Goal: Task Accomplishment & Management: Manage account settings

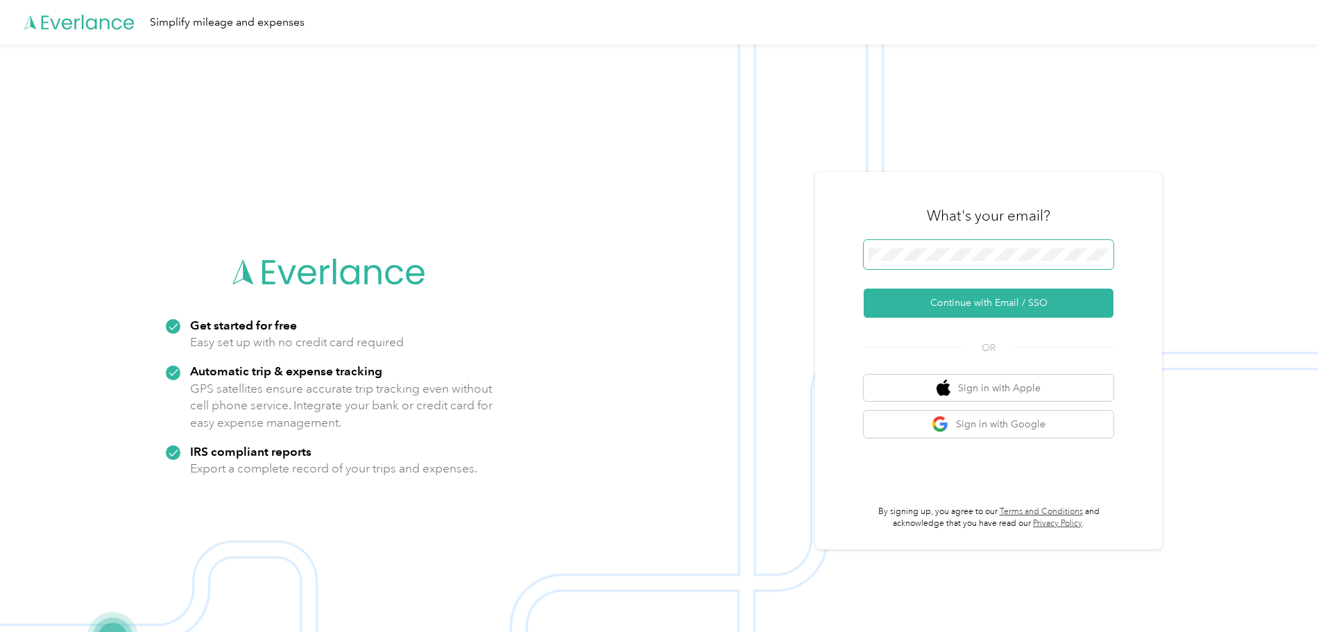
click at [989, 261] on span at bounding box center [989, 254] width 250 height 29
click at [965, 297] on button "Continue with Email / SSO" at bounding box center [989, 303] width 250 height 29
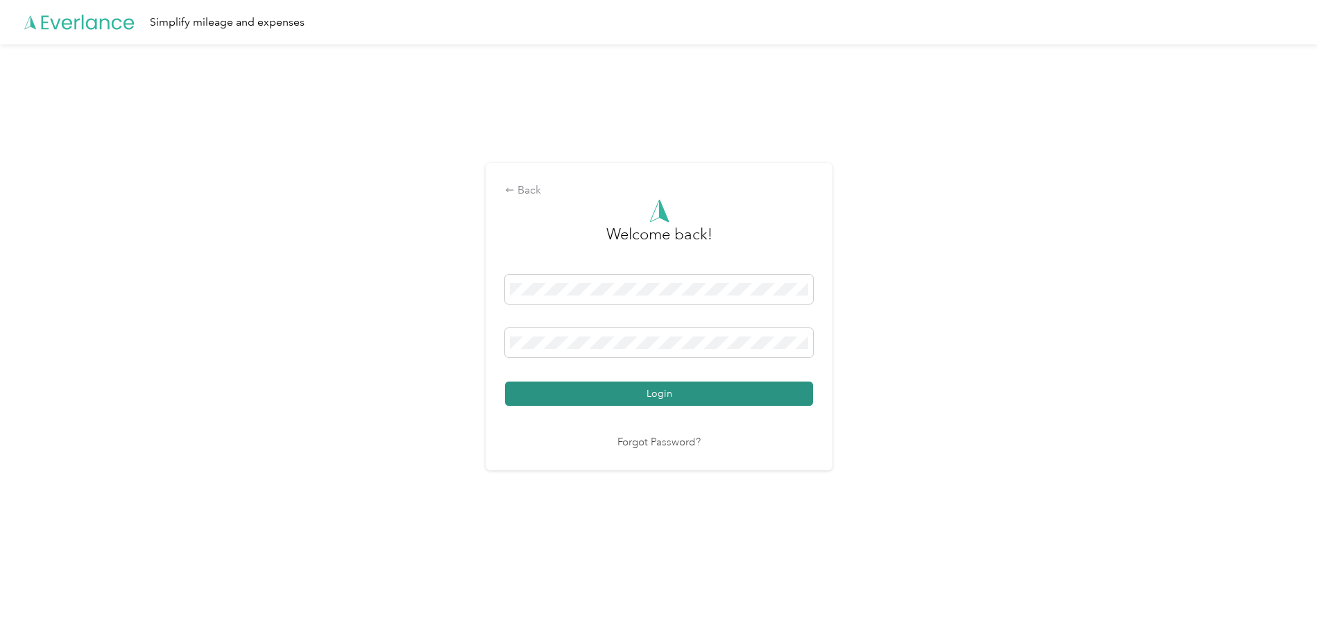
click at [693, 395] on button "Login" at bounding box center [659, 393] width 308 height 24
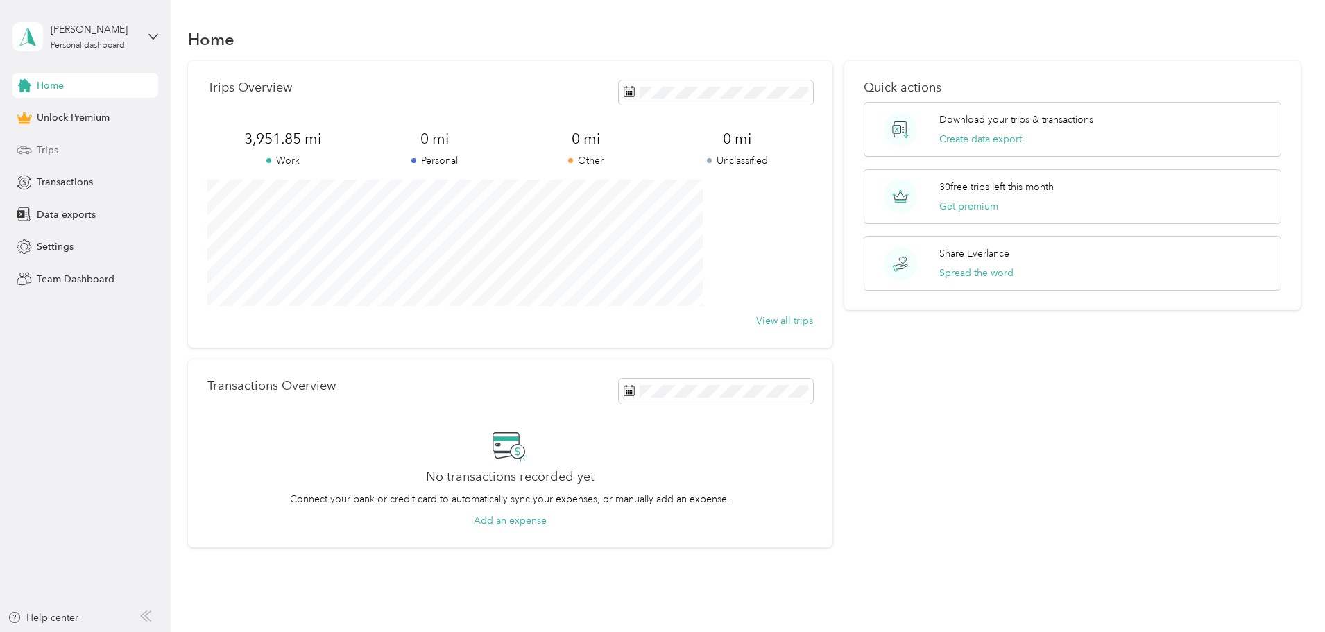
click at [50, 145] on span "Trips" at bounding box center [48, 150] width 22 height 15
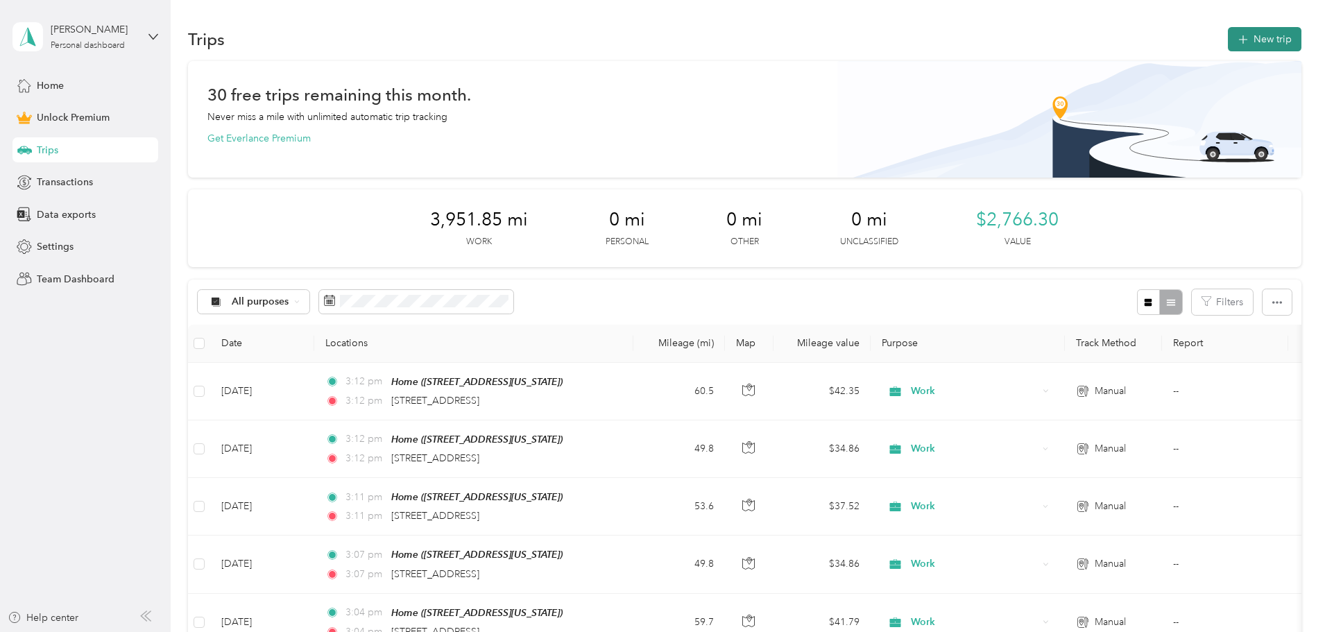
click at [1228, 47] on button "New trip" at bounding box center [1265, 39] width 74 height 24
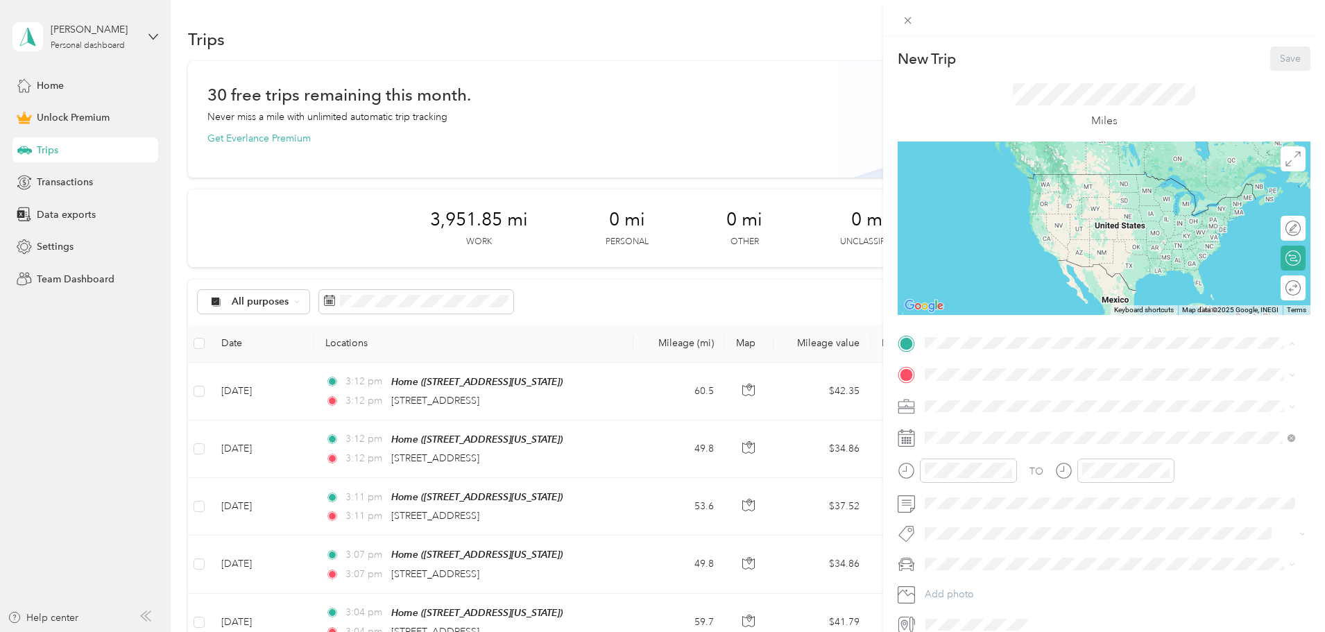
click at [981, 397] on div "Home" at bounding box center [1020, 398] width 139 height 12
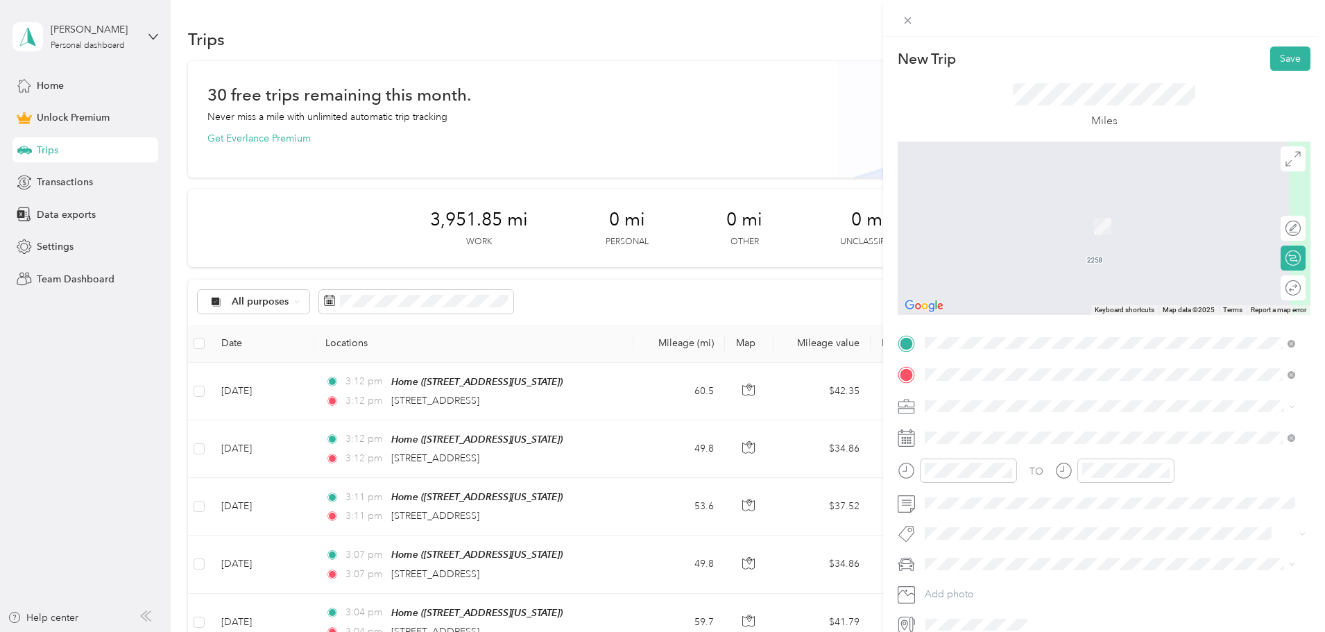
click at [1009, 421] on span "[STREET_ADDRESS][US_STATE]" at bounding box center [1020, 424] width 139 height 12
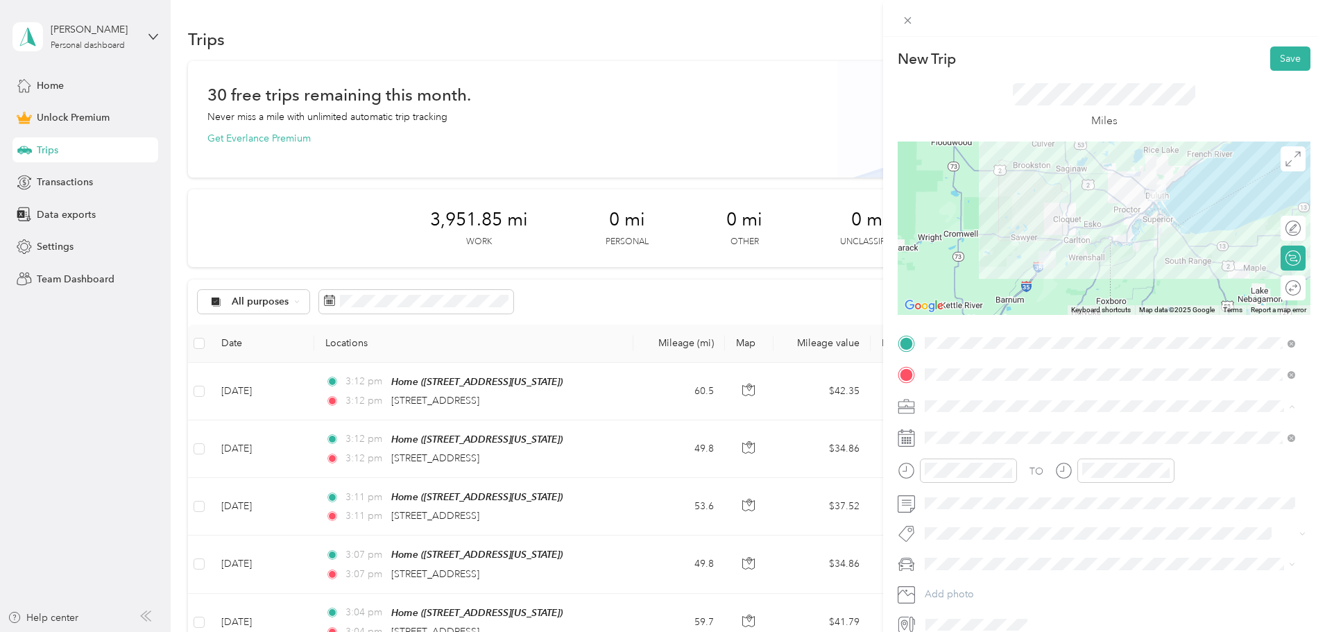
click at [951, 427] on span "Work" at bounding box center [941, 430] width 24 height 12
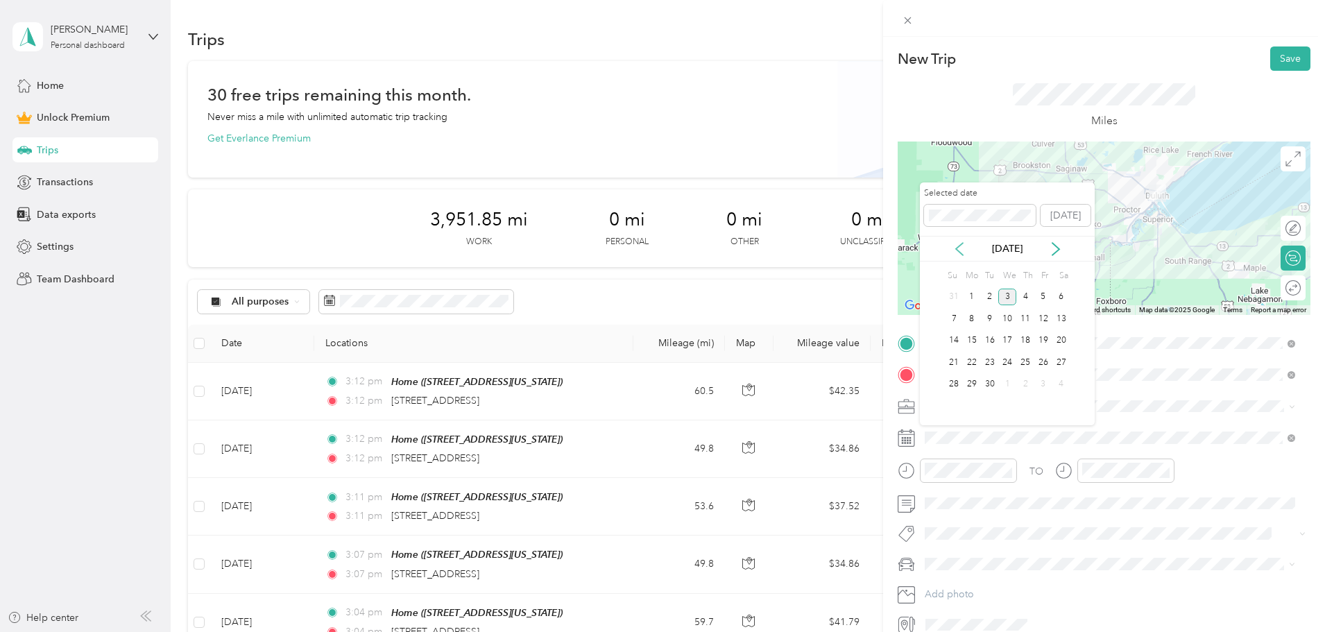
click at [960, 250] on icon at bounding box center [959, 249] width 14 height 14
click at [975, 383] on div "25" at bounding box center [972, 384] width 18 height 17
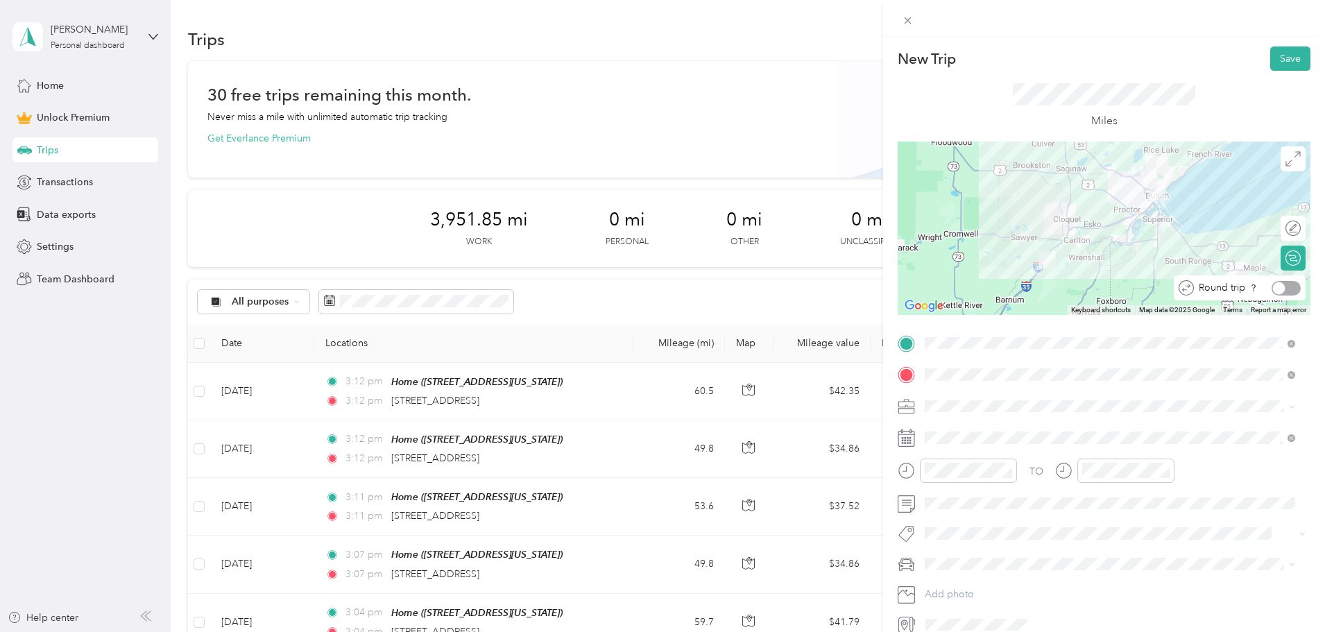
click at [1274, 289] on div at bounding box center [1279, 288] width 12 height 12
click at [1283, 65] on button "Save" at bounding box center [1290, 58] width 40 height 24
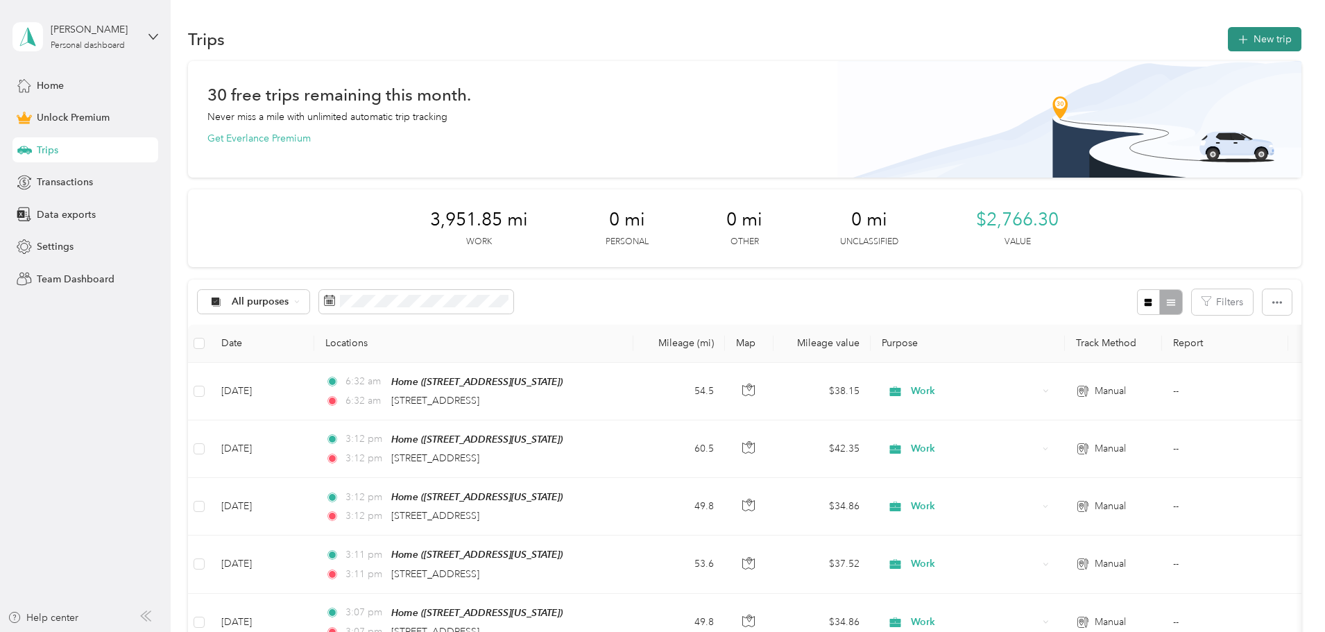
click at [1228, 46] on button "New trip" at bounding box center [1265, 39] width 74 height 24
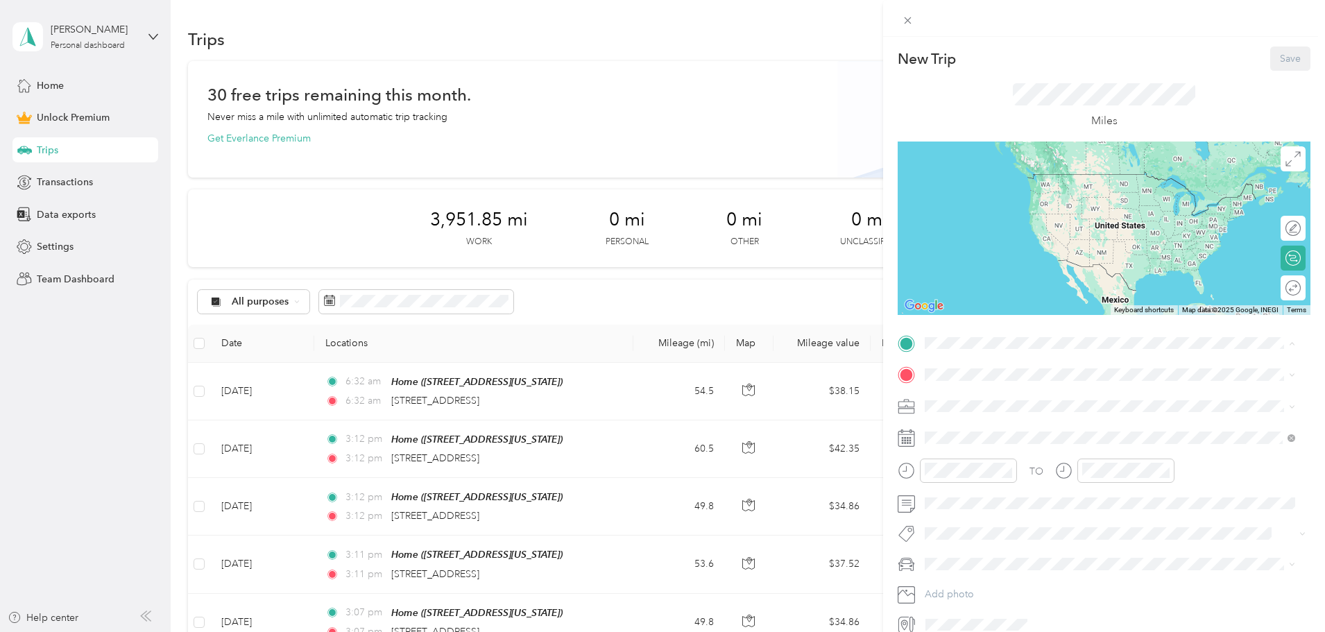
click at [988, 405] on div "Home [STREET_ADDRESS][US_STATE]" at bounding box center [1020, 406] width 139 height 29
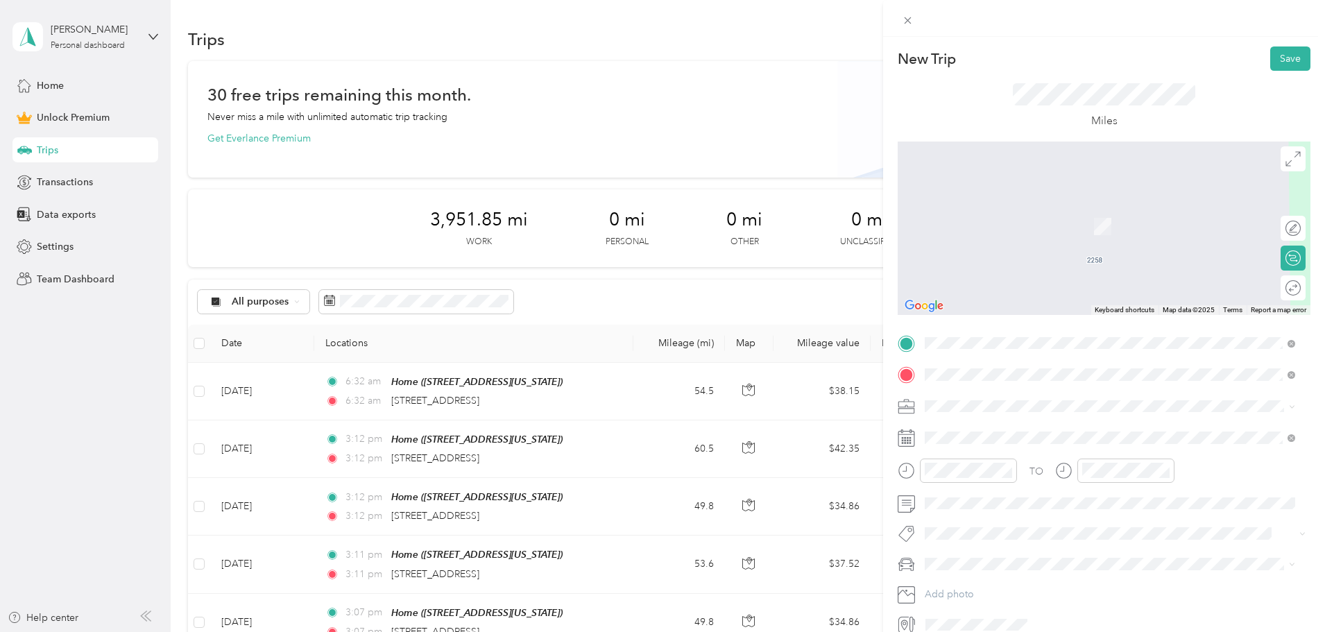
click at [1076, 508] on div "[STREET_ADDRESS][US_STATE]" at bounding box center [1109, 498] width 361 height 19
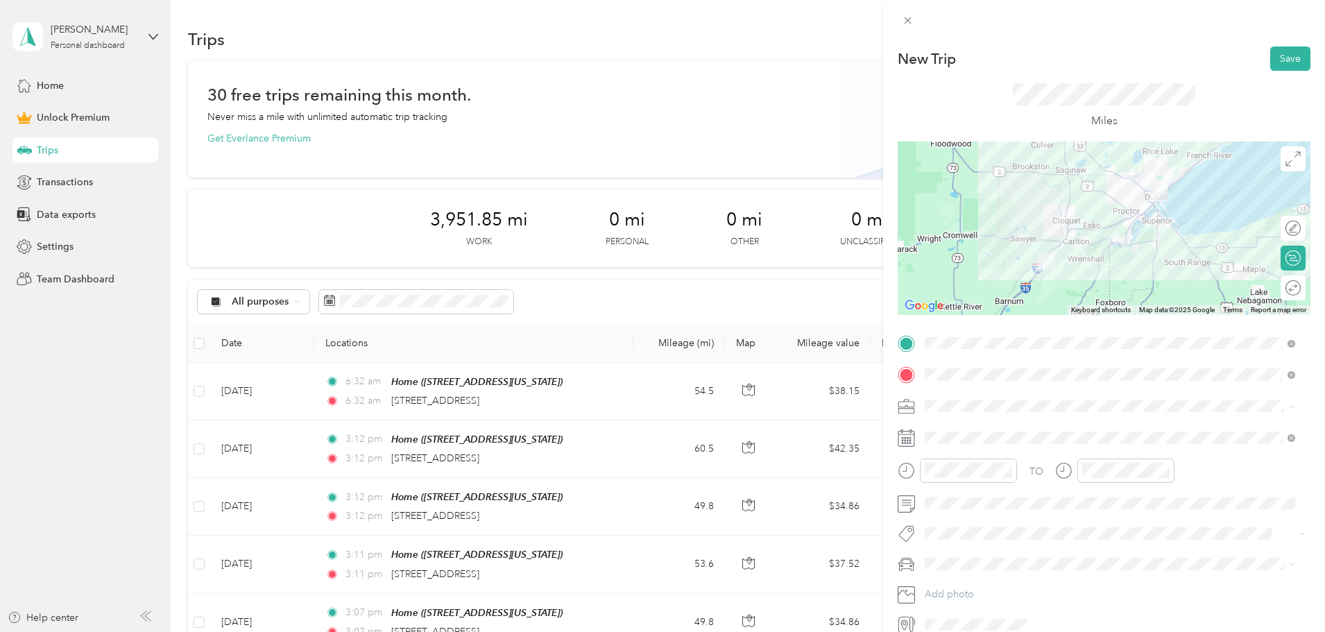
click at [950, 425] on span "Work" at bounding box center [941, 430] width 24 height 12
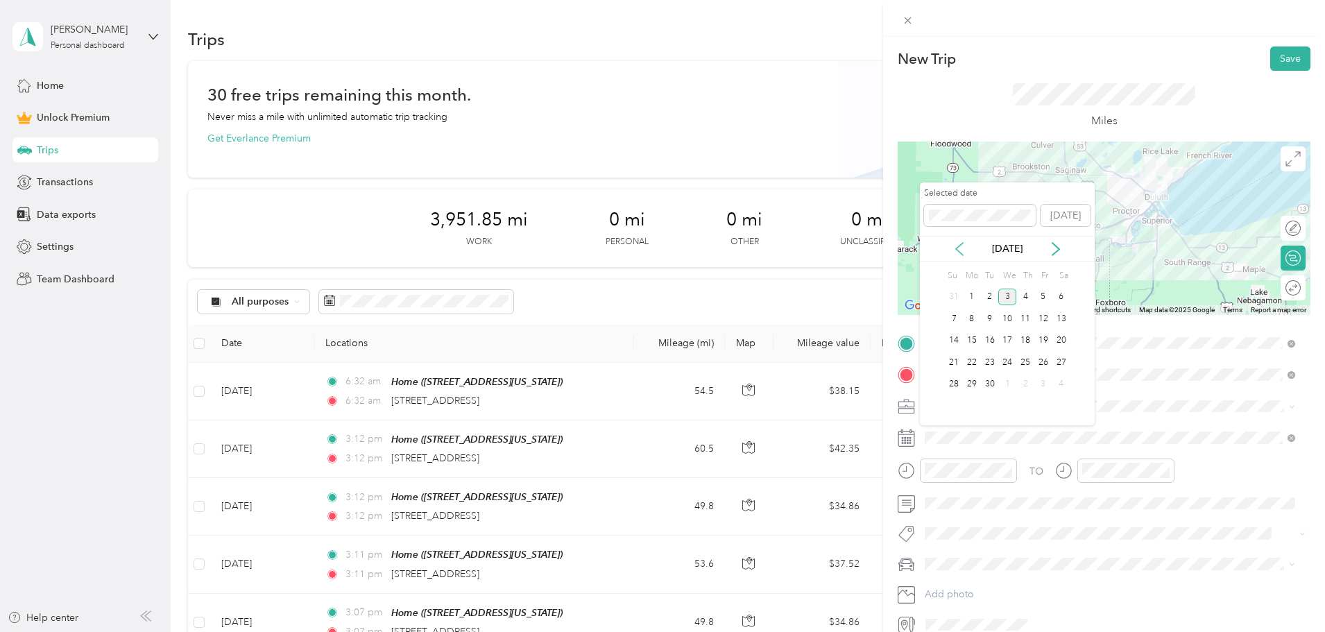
click at [961, 252] on icon at bounding box center [959, 249] width 14 height 14
click at [1013, 385] on div "27" at bounding box center [1007, 384] width 18 height 17
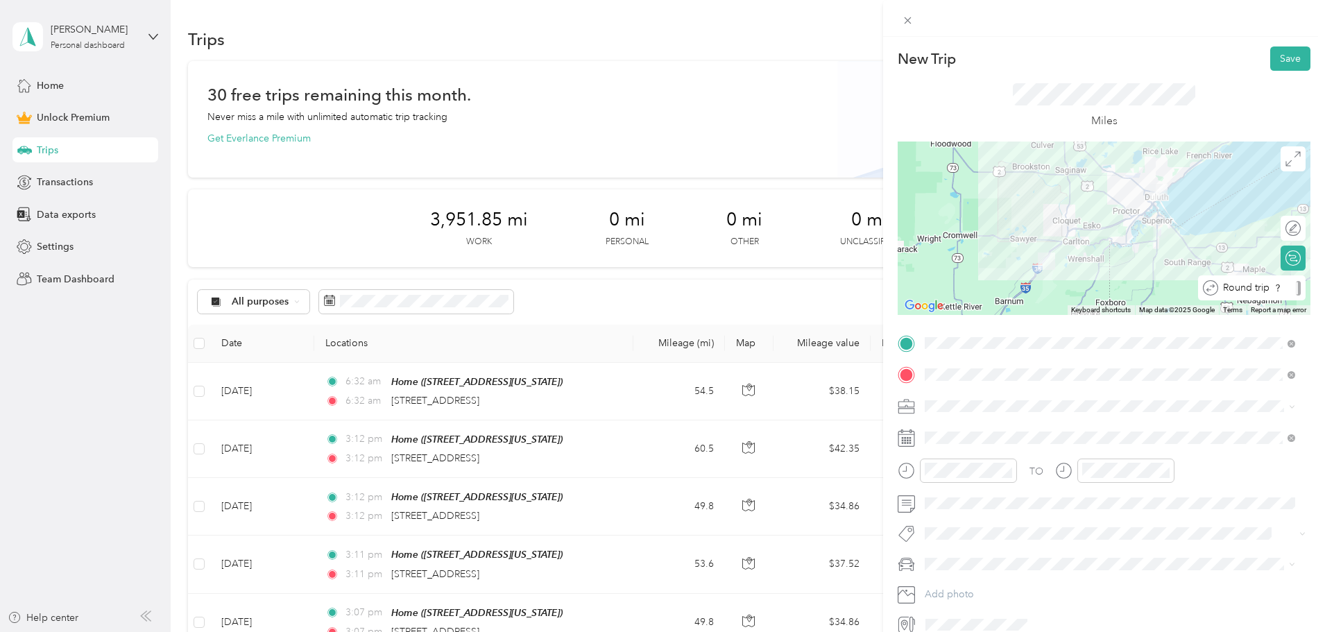
click at [1296, 291] on div at bounding box center [1298, 288] width 5 height 15
click at [1291, 67] on button "Save" at bounding box center [1290, 58] width 40 height 24
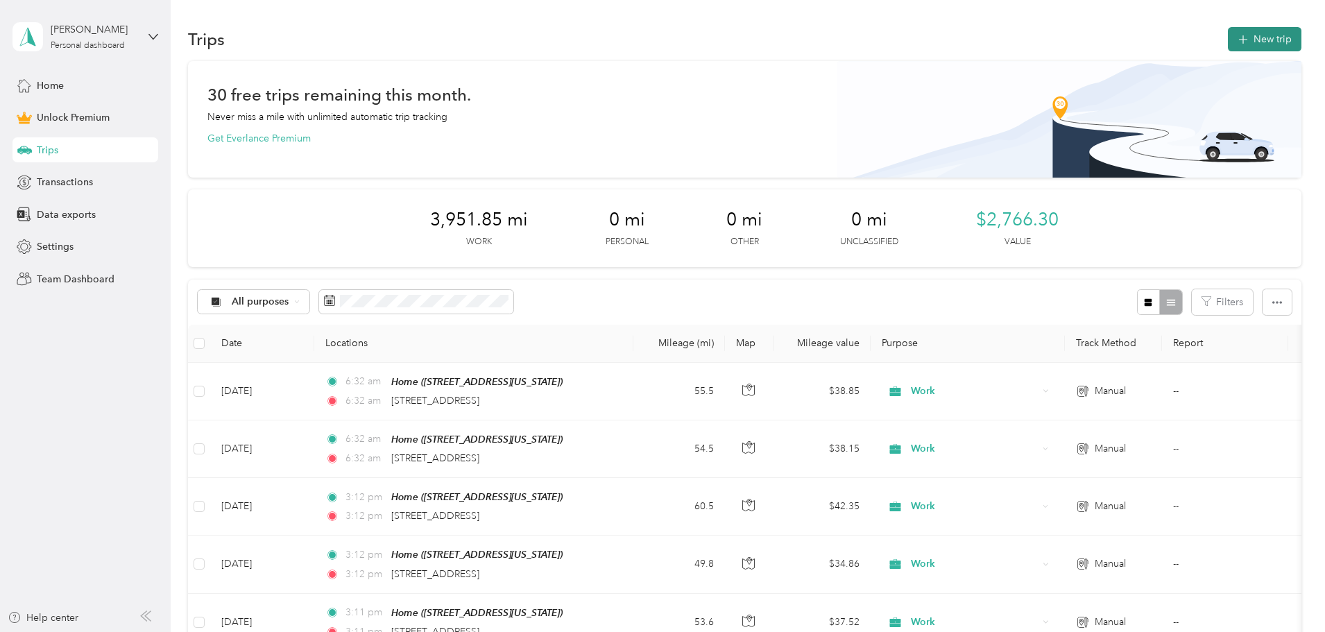
click at [1228, 38] on button "New trip" at bounding box center [1265, 39] width 74 height 24
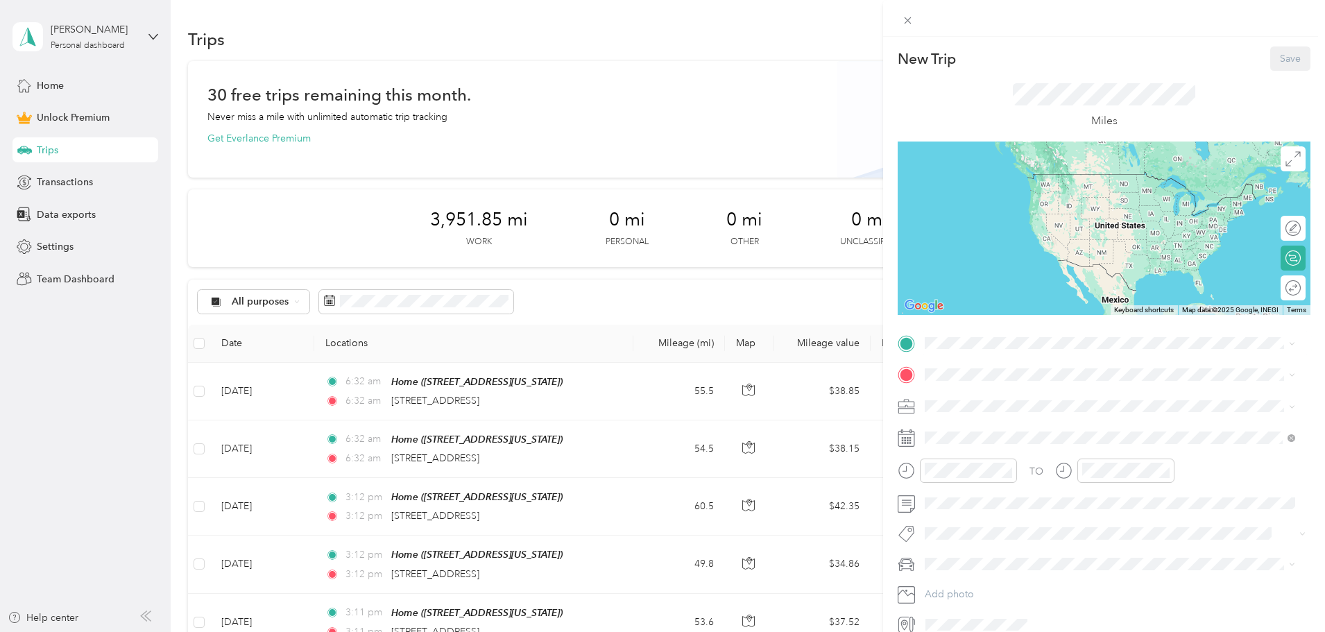
click at [984, 412] on span "[STREET_ADDRESS][US_STATE]" at bounding box center [1020, 411] width 139 height 12
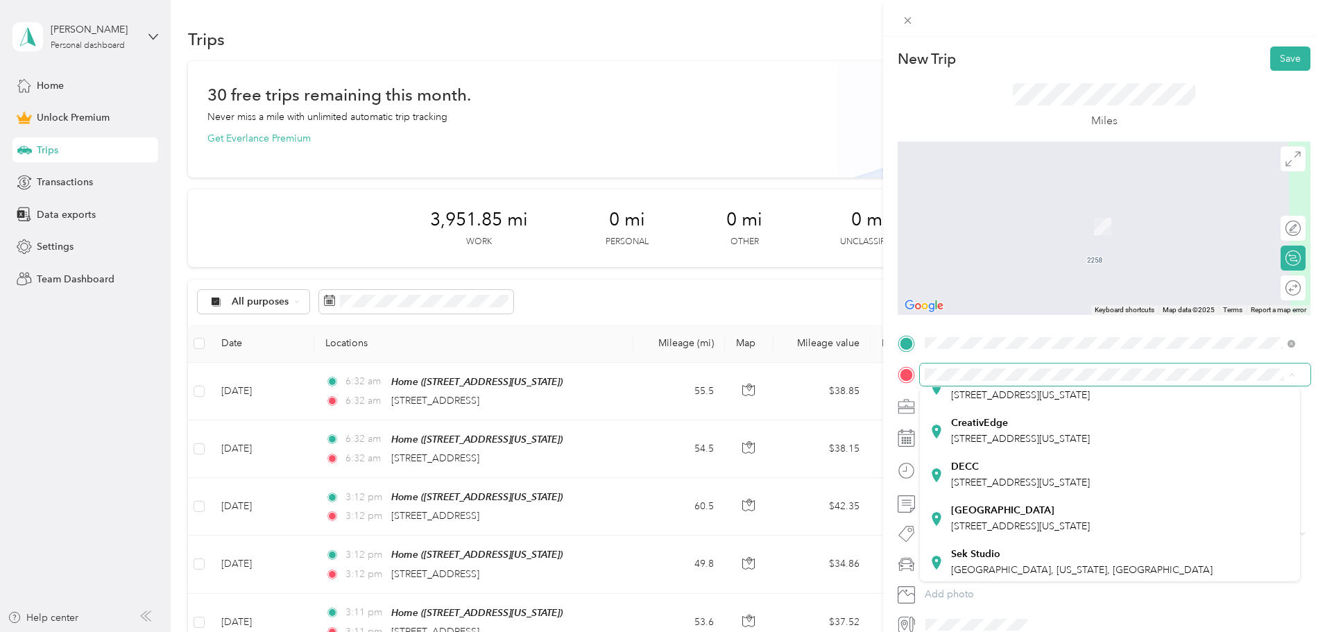
scroll to position [138, 0]
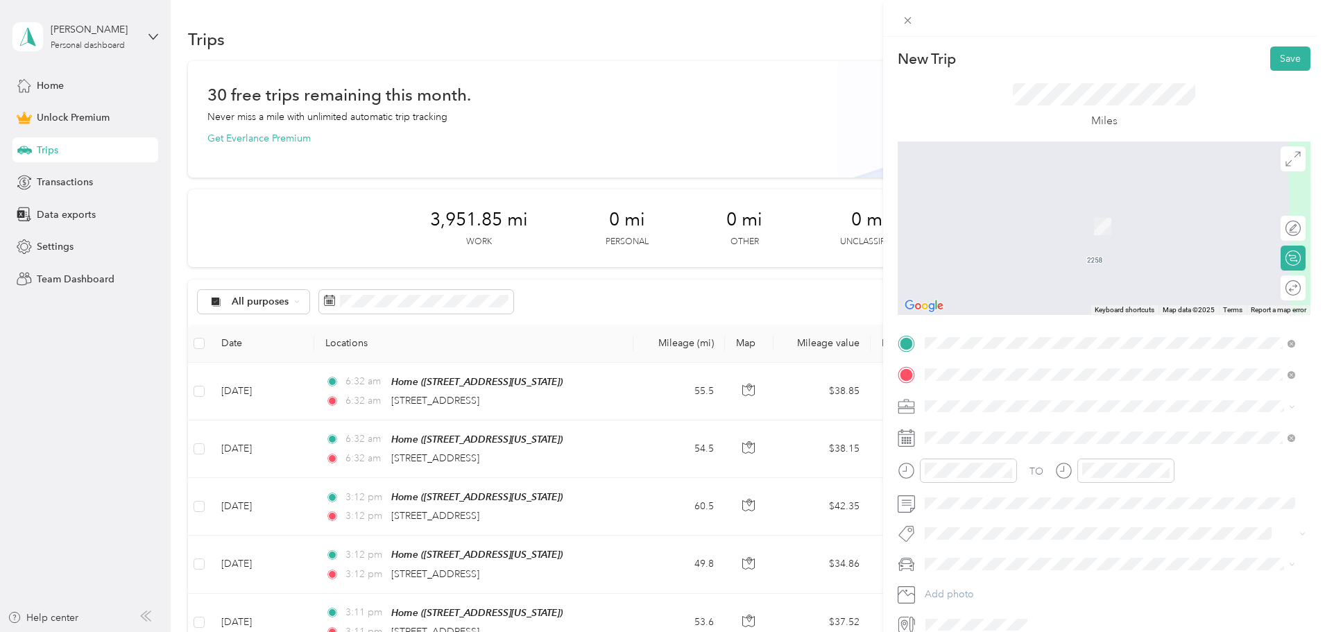
click at [1073, 504] on span "[STREET_ADDRESS][US_STATE]" at bounding box center [1020, 497] width 139 height 12
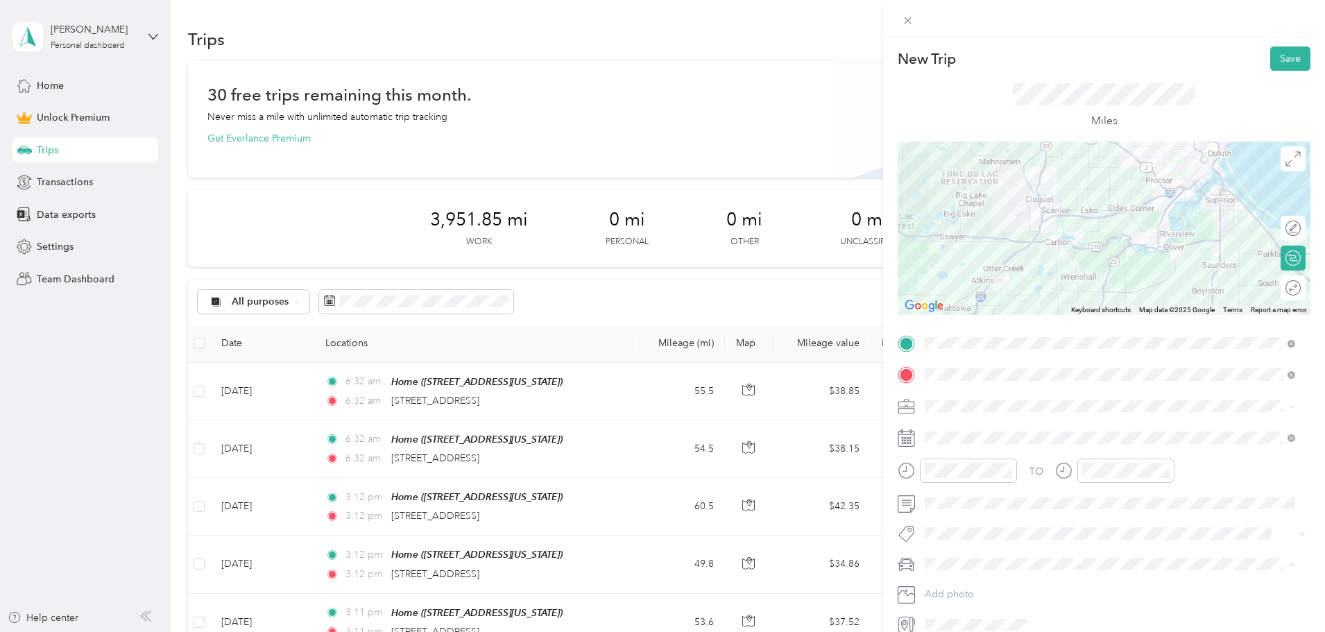
click at [965, 431] on div "Work" at bounding box center [1109, 430] width 361 height 15
click at [965, 431] on span at bounding box center [1115, 438] width 390 height 22
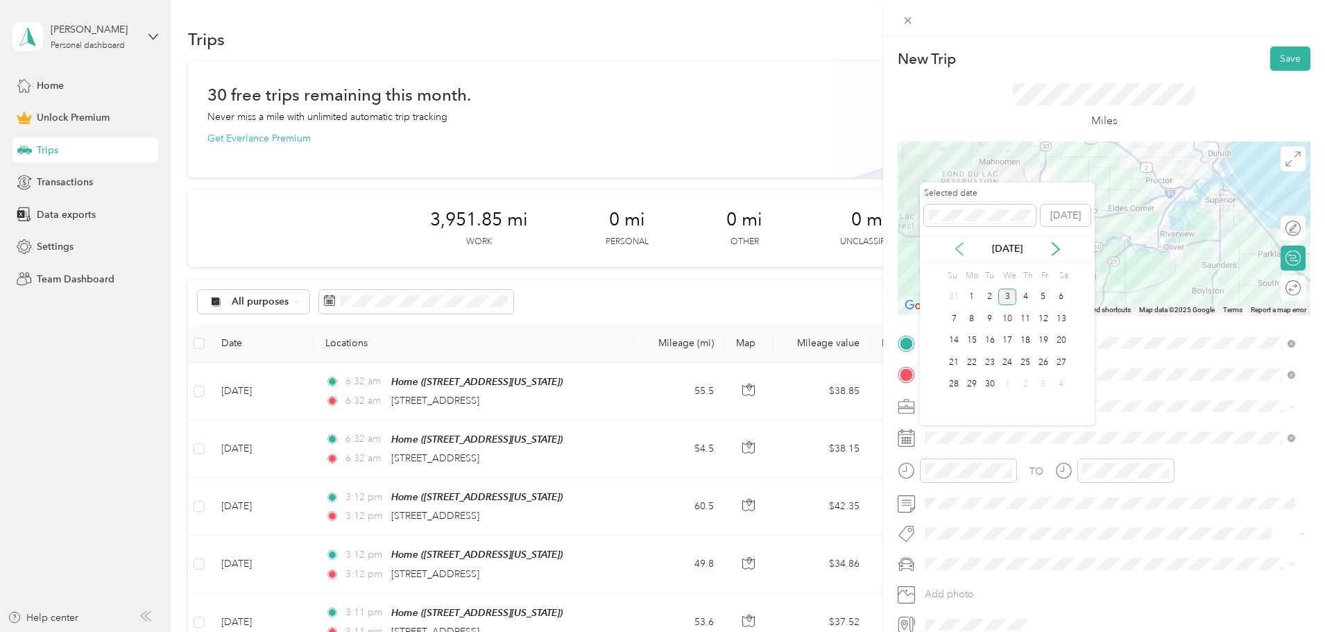
click at [953, 250] on icon at bounding box center [959, 249] width 14 height 14
click at [1028, 386] on div "28" at bounding box center [1025, 384] width 18 height 17
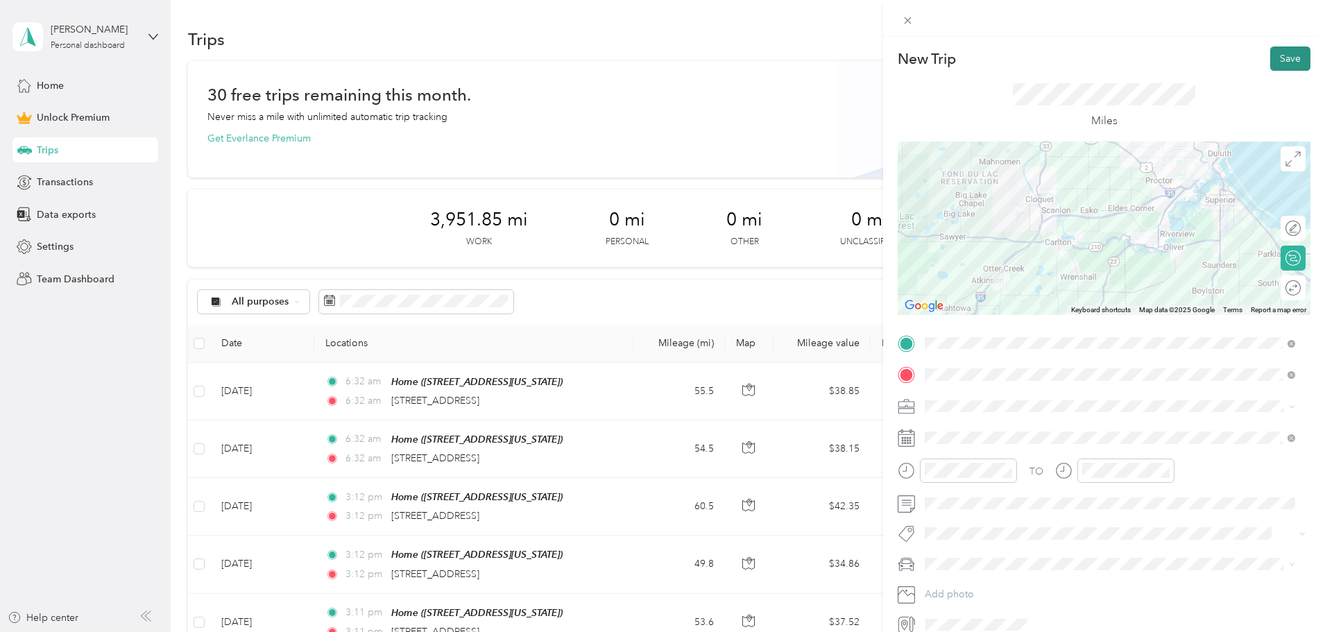
click at [1282, 63] on button "Save" at bounding box center [1290, 58] width 40 height 24
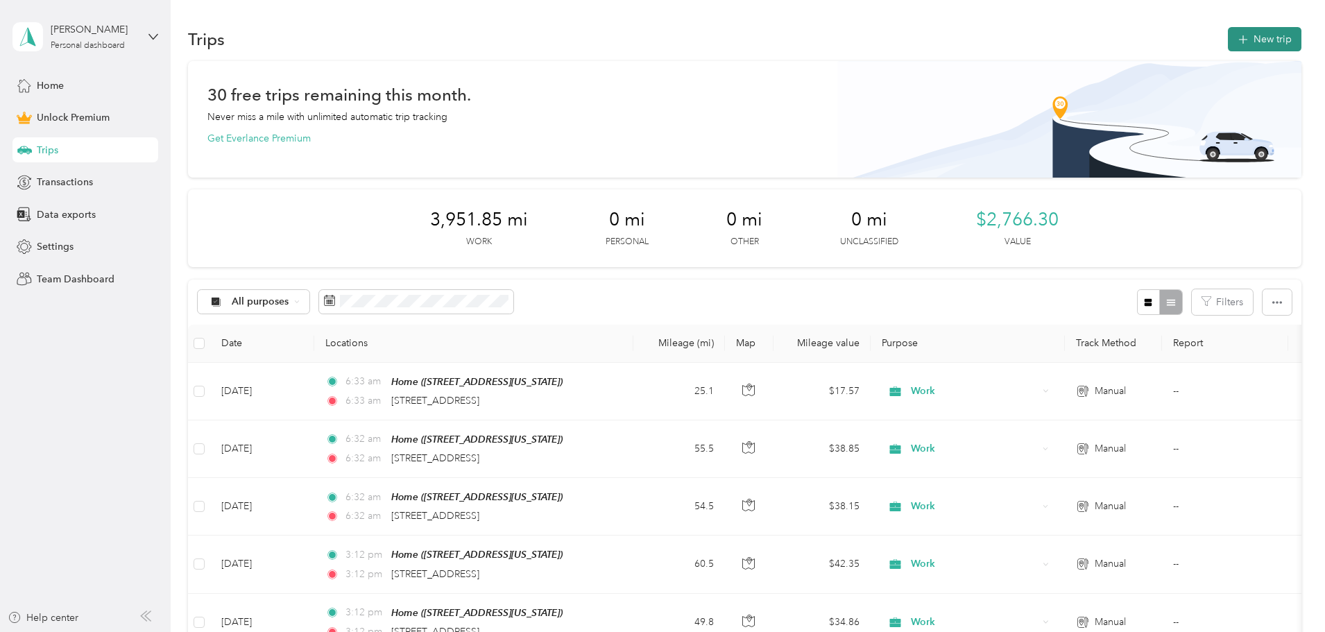
click at [1228, 49] on button "New trip" at bounding box center [1265, 39] width 74 height 24
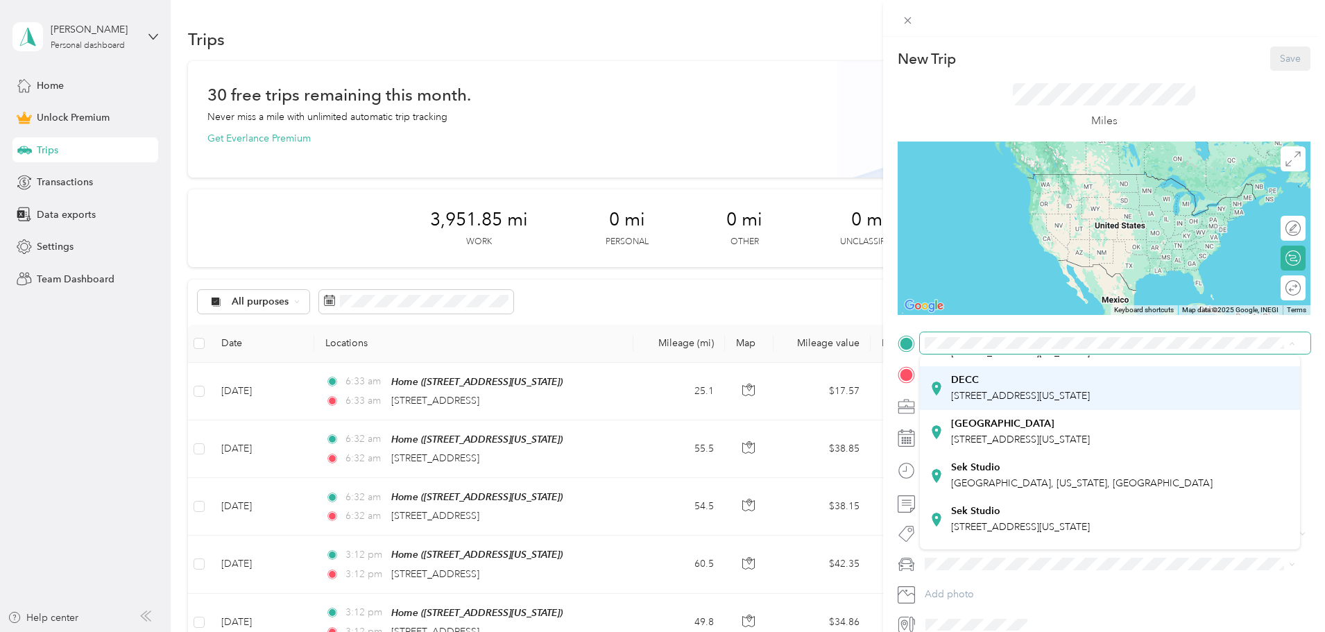
scroll to position [194, 0]
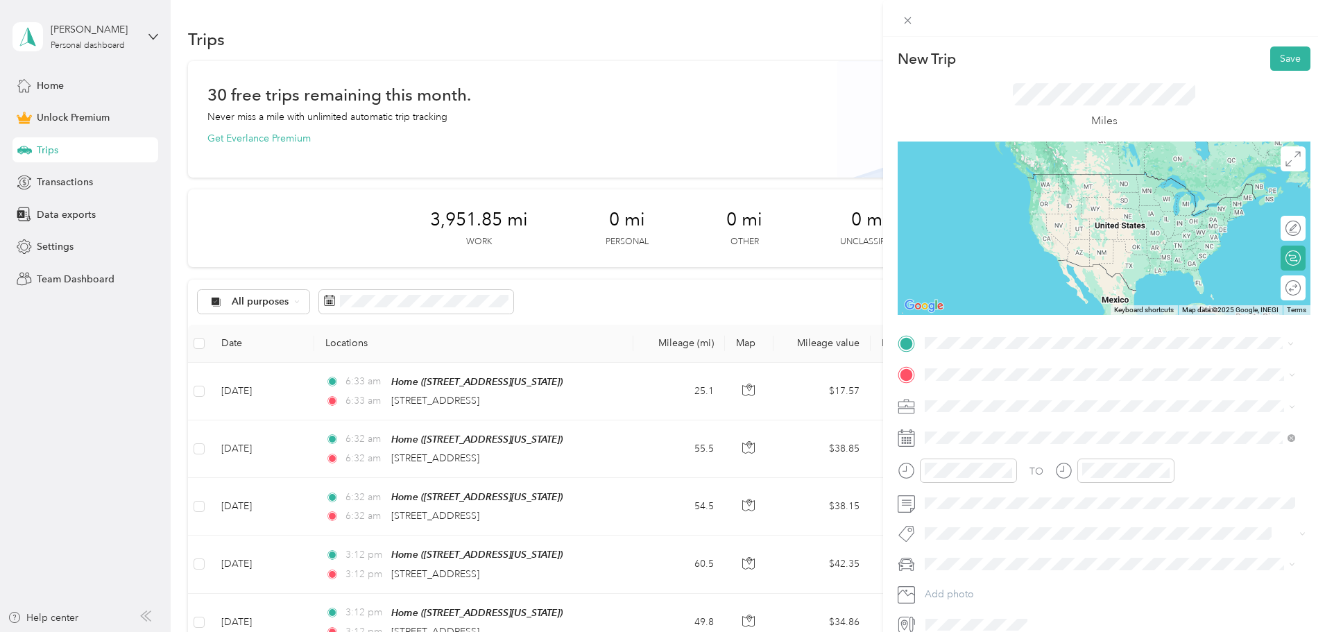
click at [1049, 472] on span "[STREET_ADDRESS][US_STATE]" at bounding box center [1020, 466] width 139 height 12
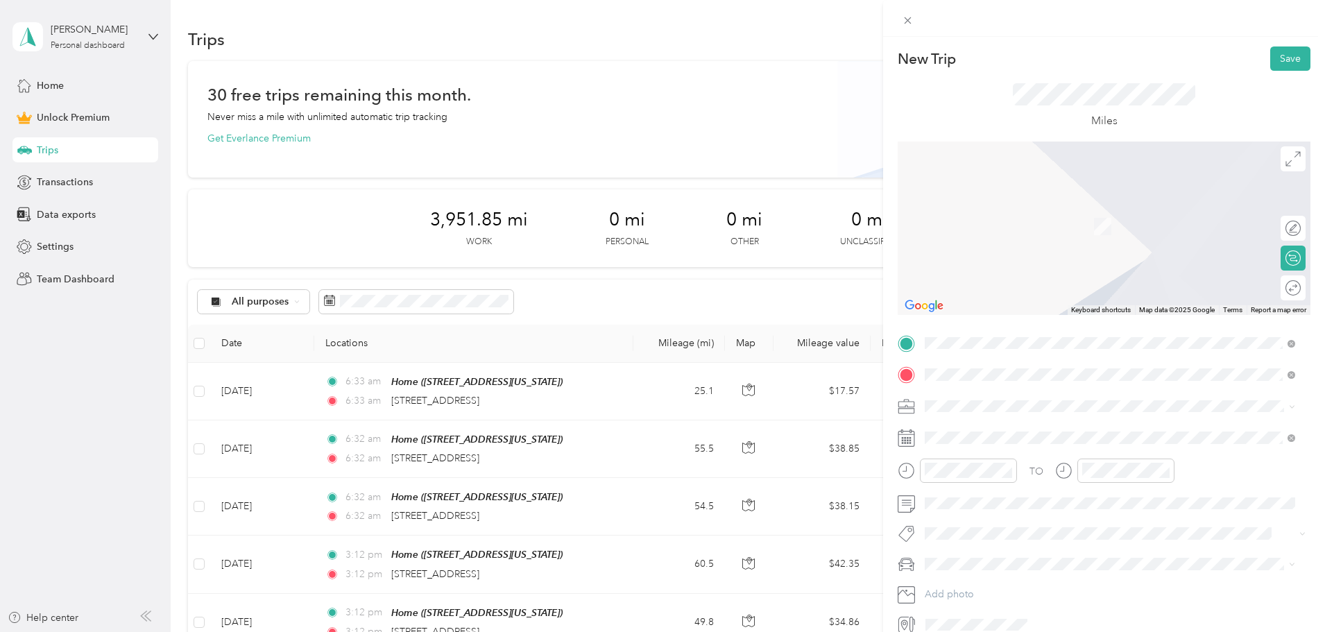
click at [1004, 435] on div "Wild Rose [STREET_ADDRESS][US_STATE]" at bounding box center [1020, 437] width 139 height 29
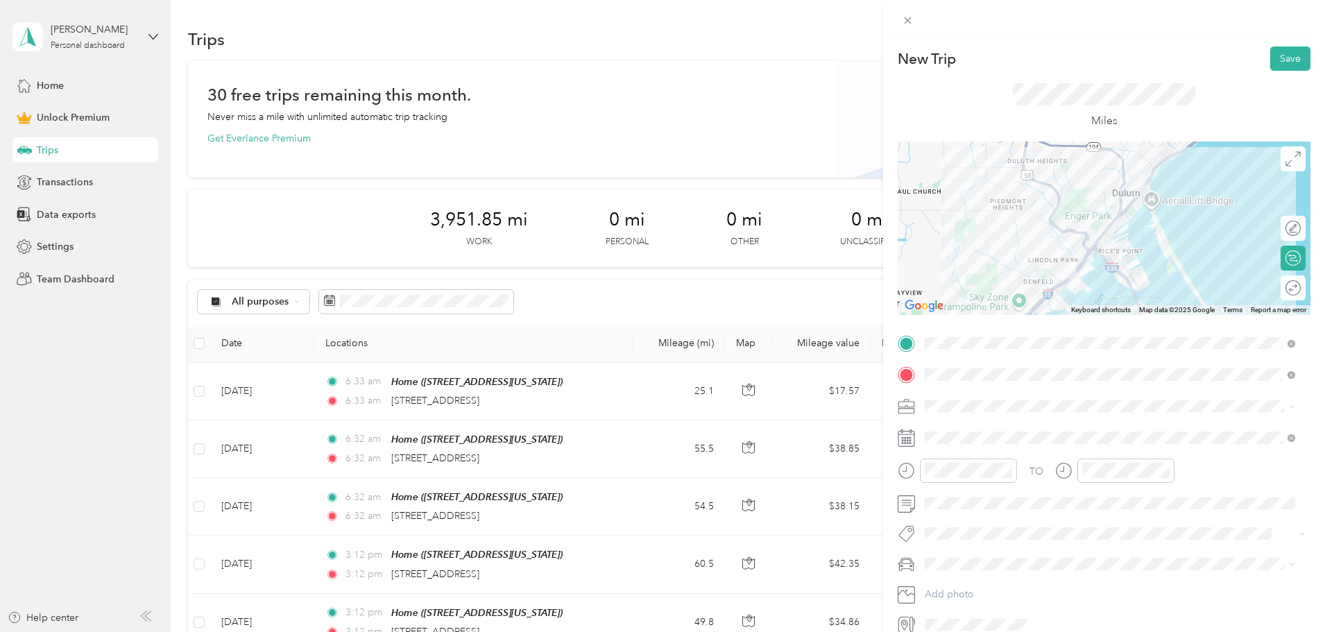
click at [977, 424] on div "Work" at bounding box center [1109, 430] width 361 height 15
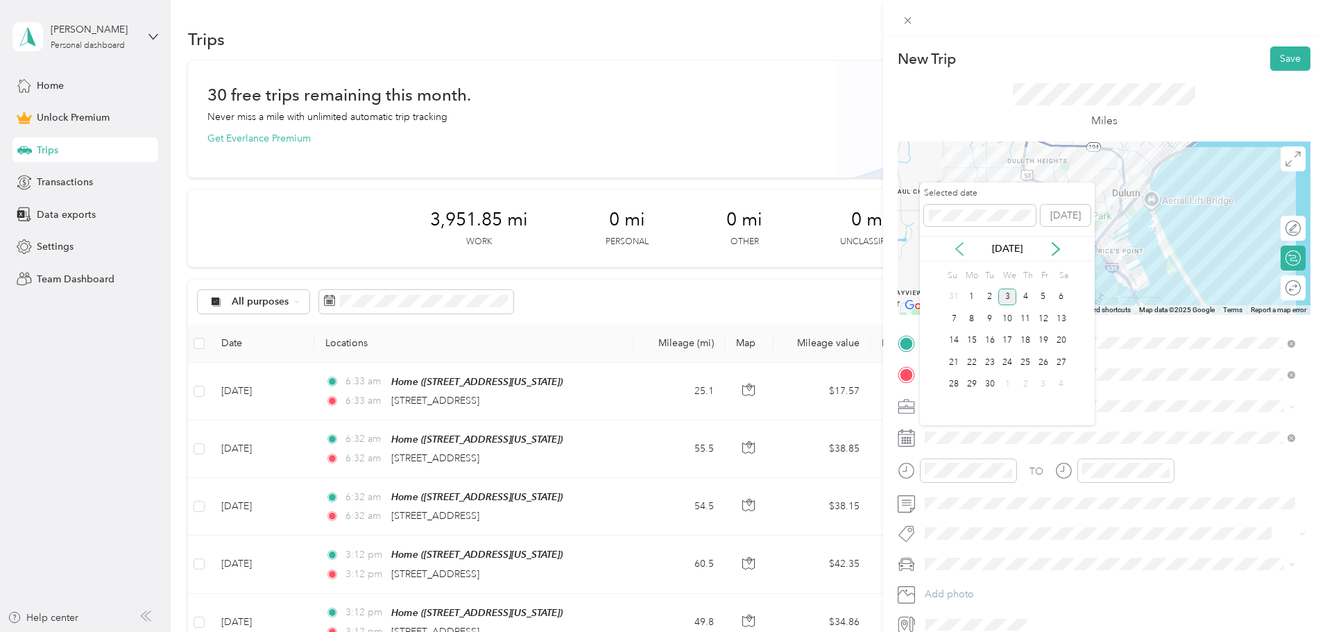
click at [961, 255] on icon at bounding box center [959, 249] width 14 height 14
drag, startPoint x: 1029, startPoint y: 384, endPoint x: 1026, endPoint y: 393, distance: 9.0
click at [1029, 385] on div "28" at bounding box center [1025, 384] width 18 height 17
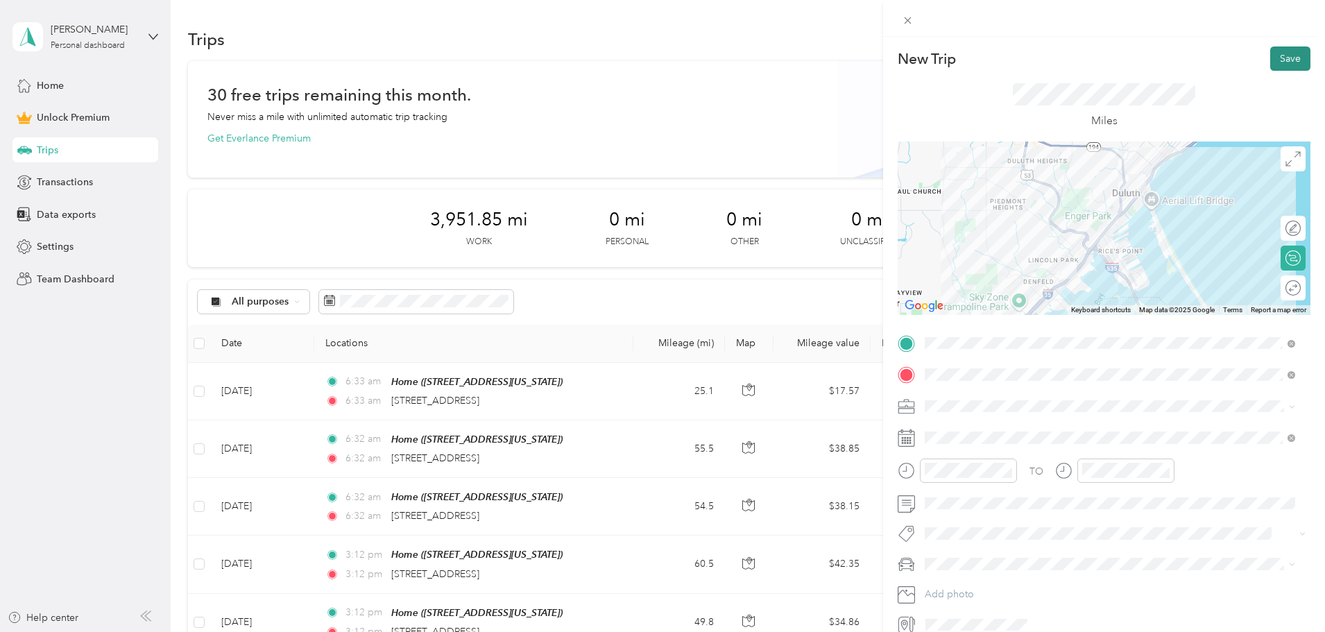
click at [1270, 53] on button "Save" at bounding box center [1290, 58] width 40 height 24
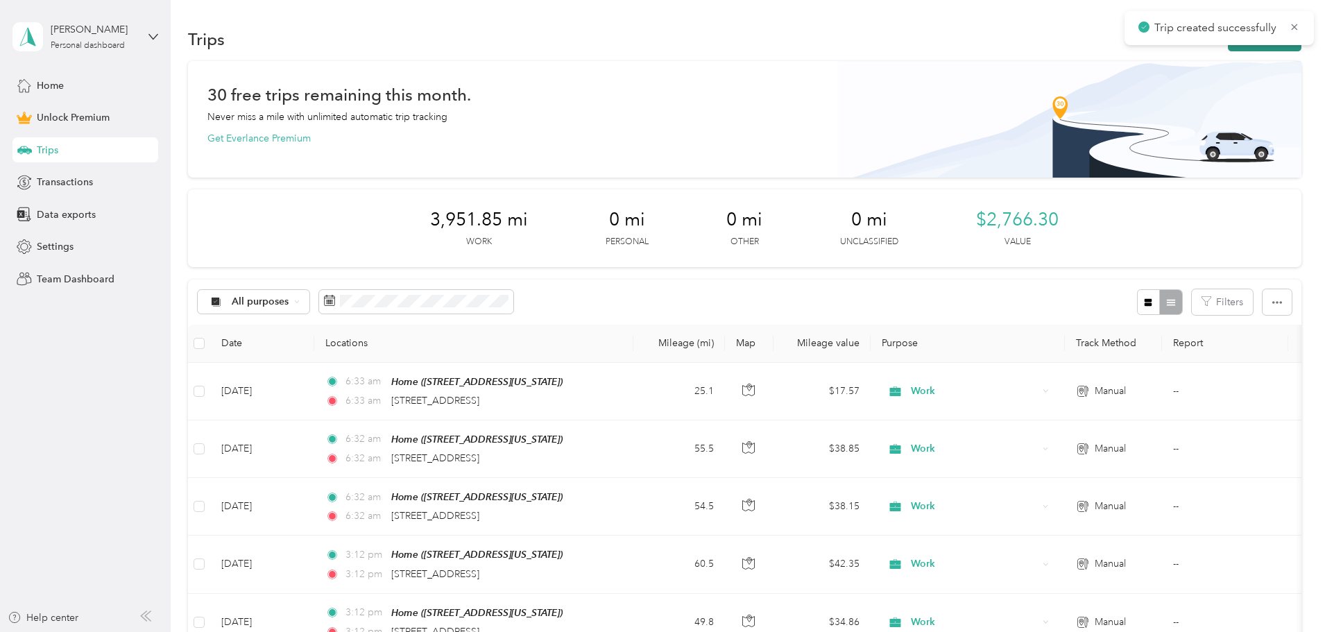
click at [1228, 46] on button "New trip" at bounding box center [1265, 39] width 74 height 24
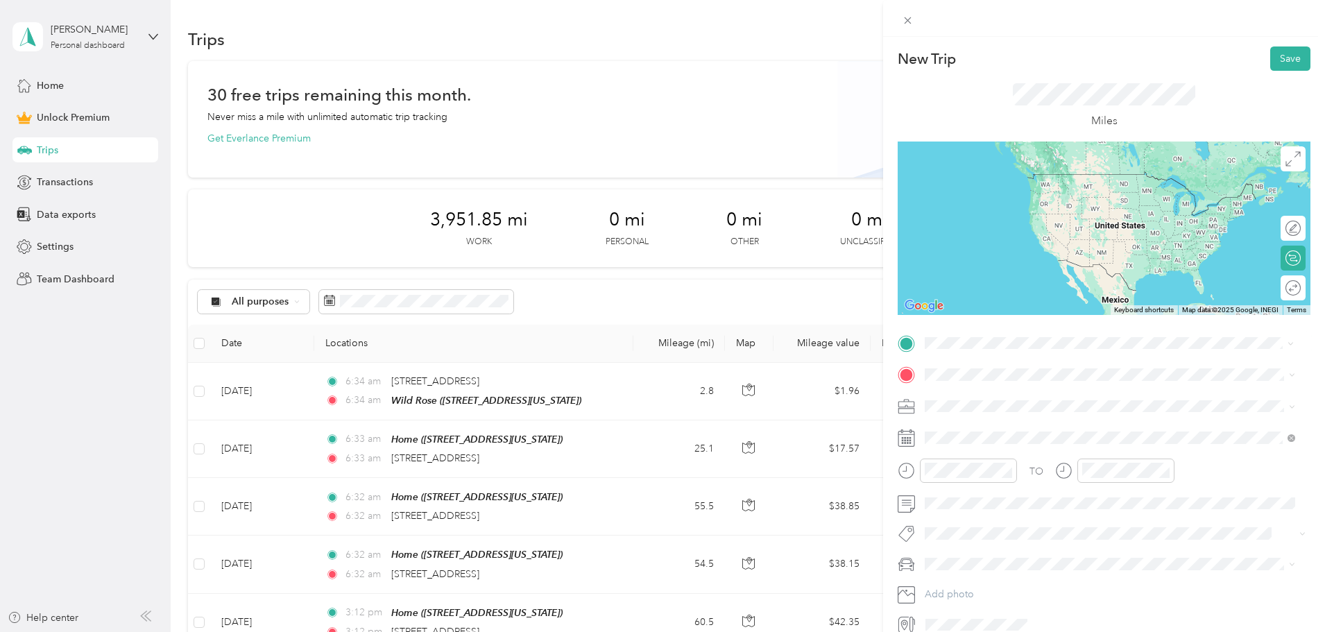
click at [954, 396] on strong "Wild Rose" at bounding box center [974, 397] width 46 height 12
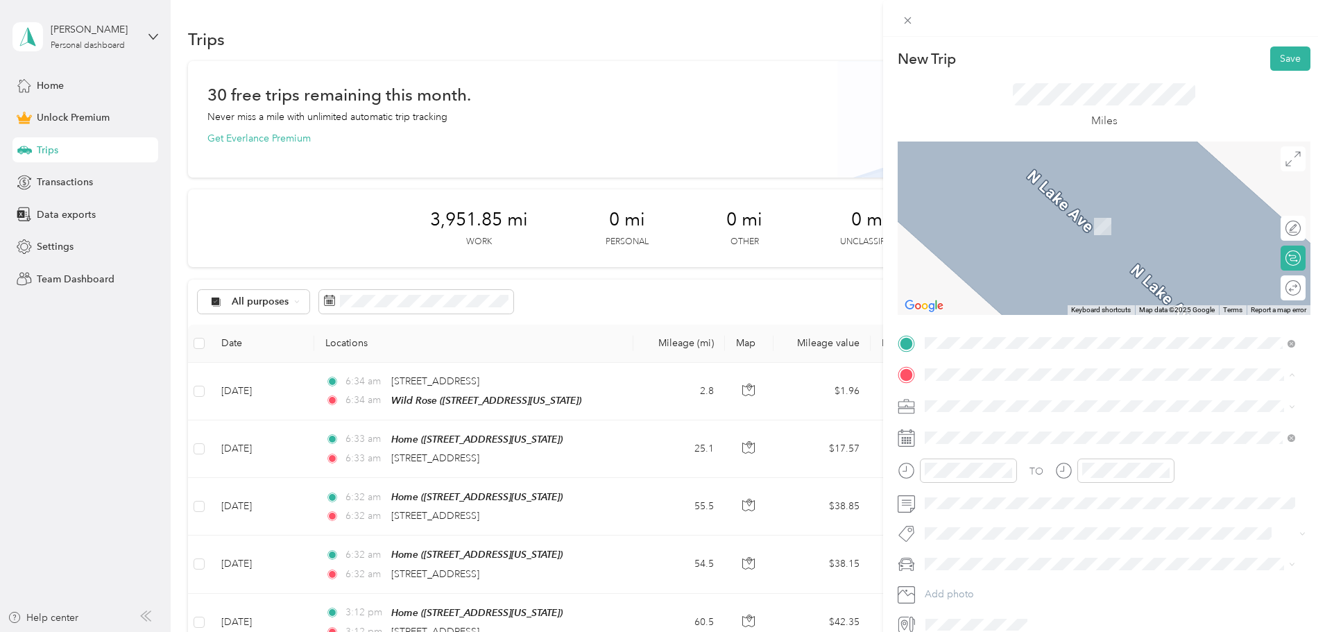
click at [961, 434] on strong "Home" at bounding box center [964, 429] width 27 height 12
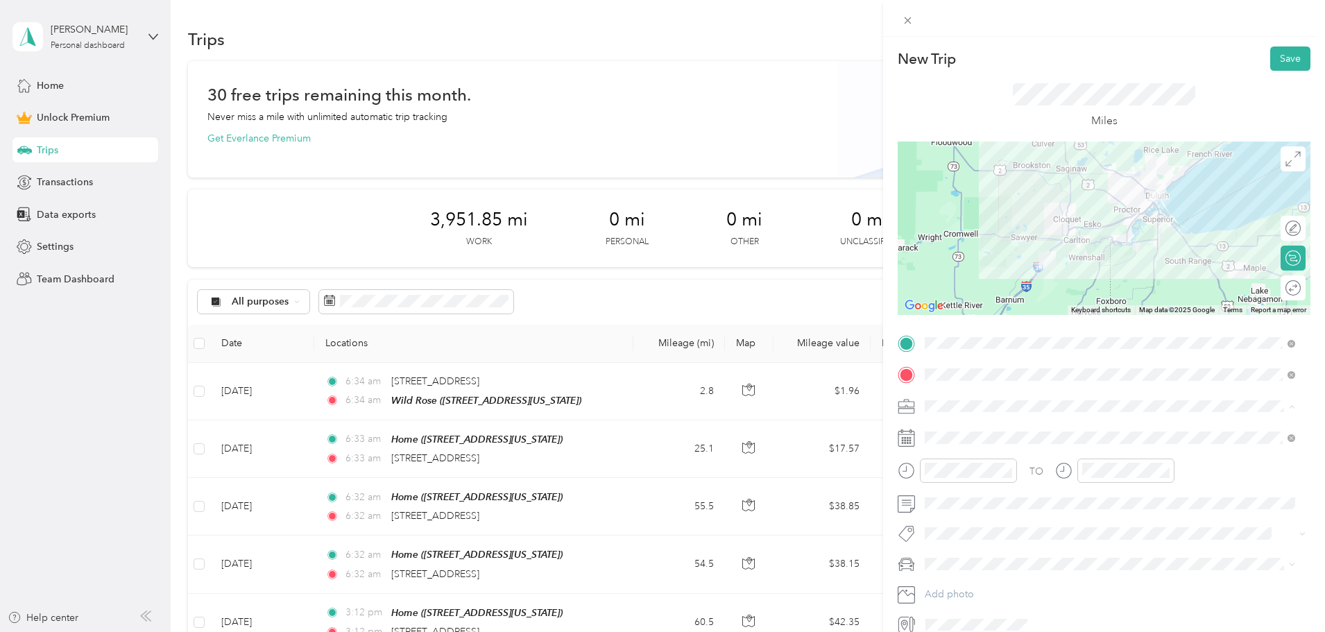
click at [953, 434] on div "Work" at bounding box center [1109, 430] width 361 height 15
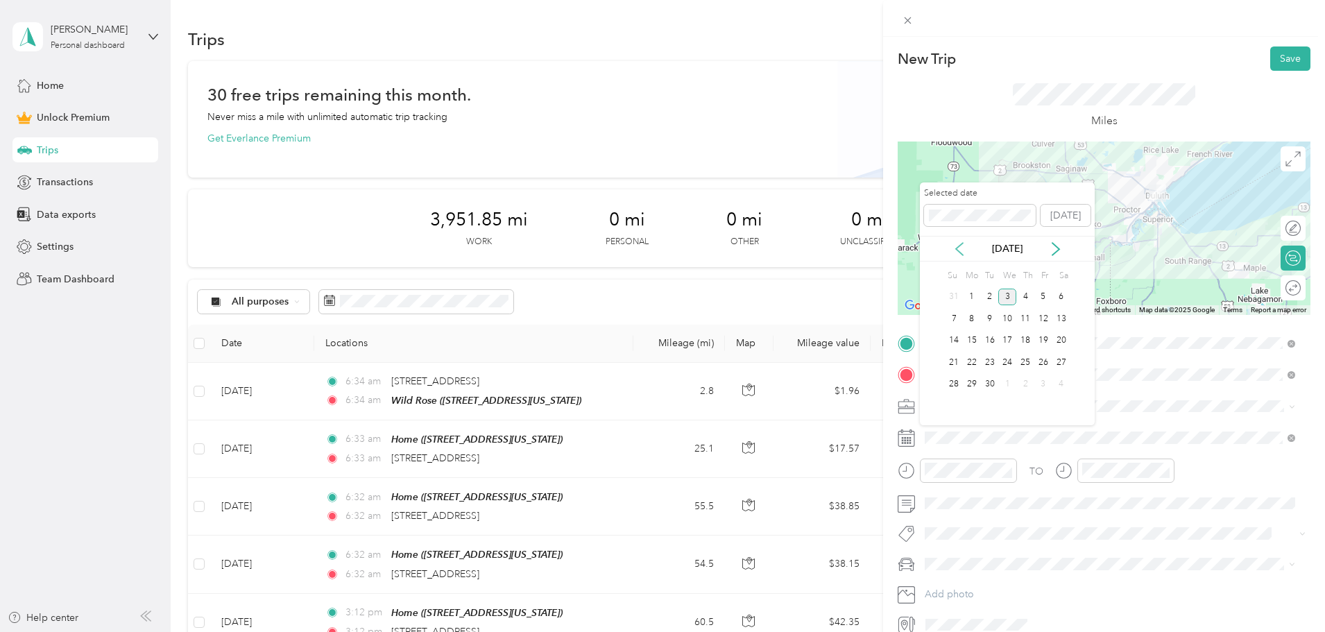
click at [953, 245] on icon at bounding box center [959, 249] width 14 height 14
click at [1022, 379] on div "28" at bounding box center [1025, 384] width 18 height 17
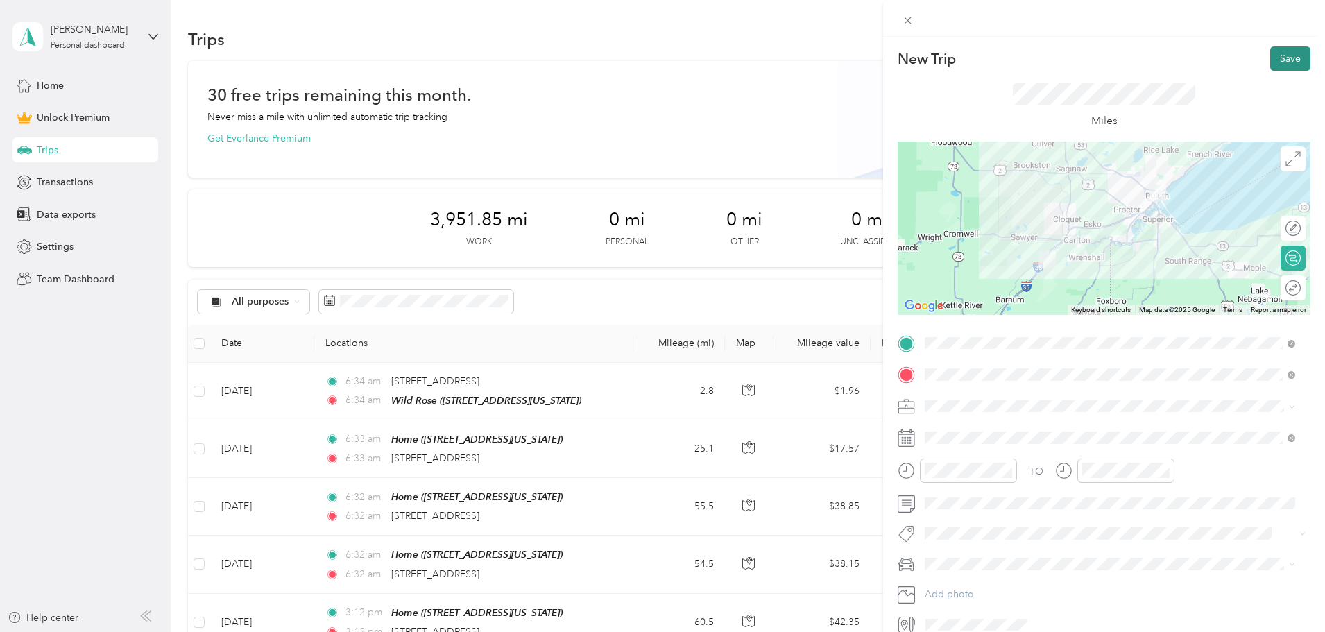
click at [1274, 47] on button "Save" at bounding box center [1290, 58] width 40 height 24
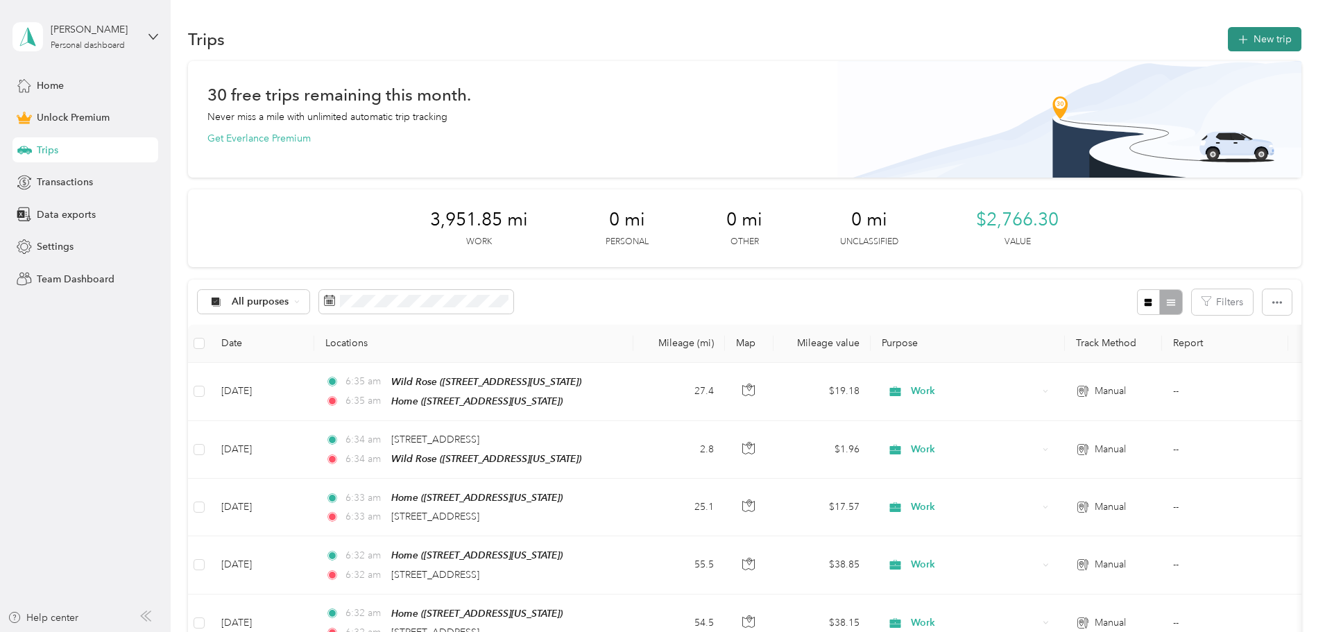
click at [1237, 44] on span "button" at bounding box center [1242, 39] width 11 height 12
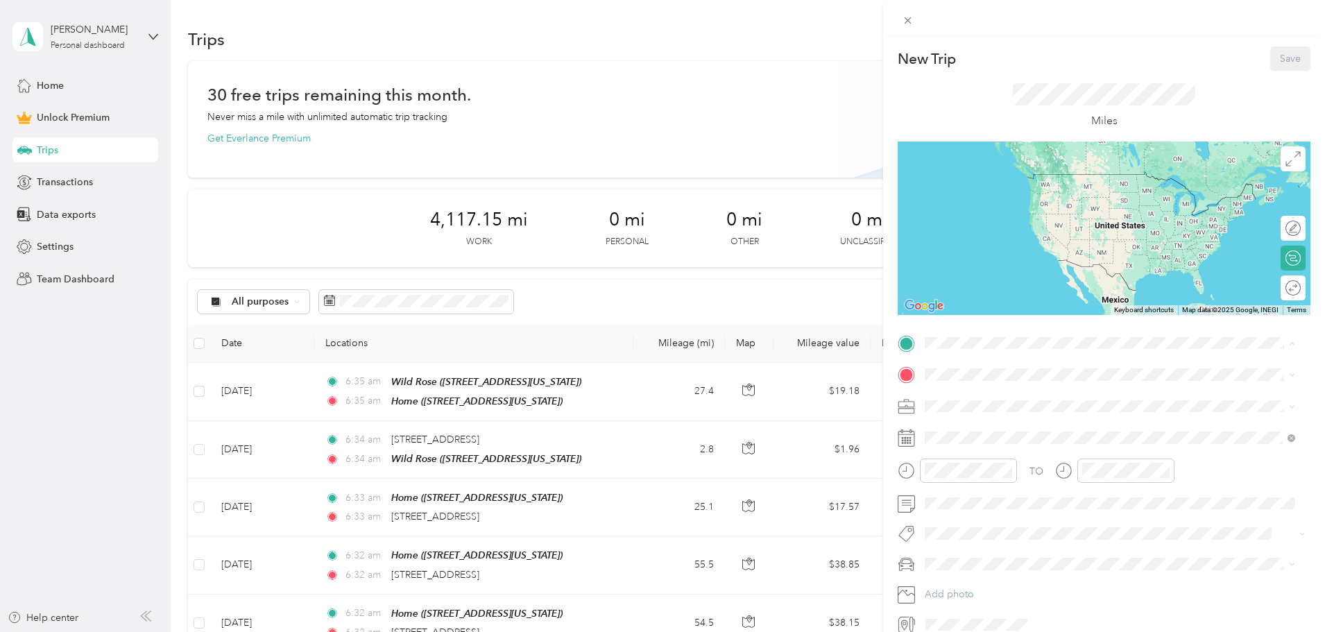
click at [972, 409] on span "[STREET_ADDRESS][US_STATE]" at bounding box center [1020, 414] width 139 height 12
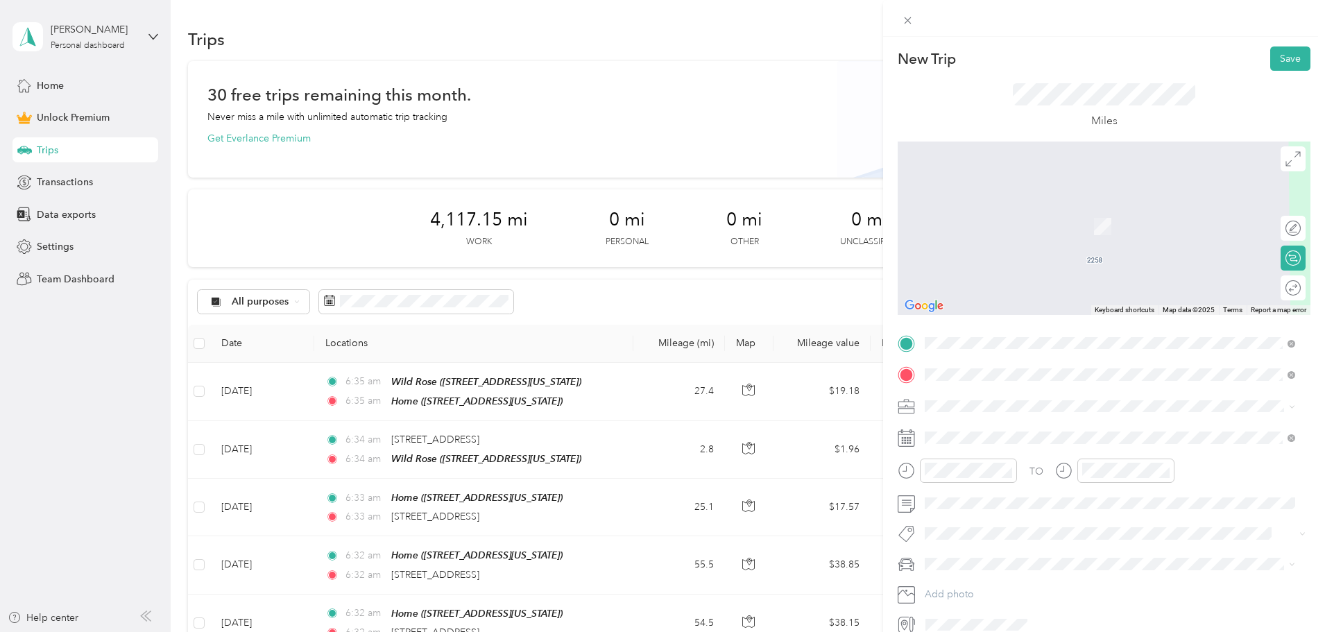
click at [1126, 433] on div "[STREET_ADDRESS][US_STATE]" at bounding box center [1109, 425] width 361 height 19
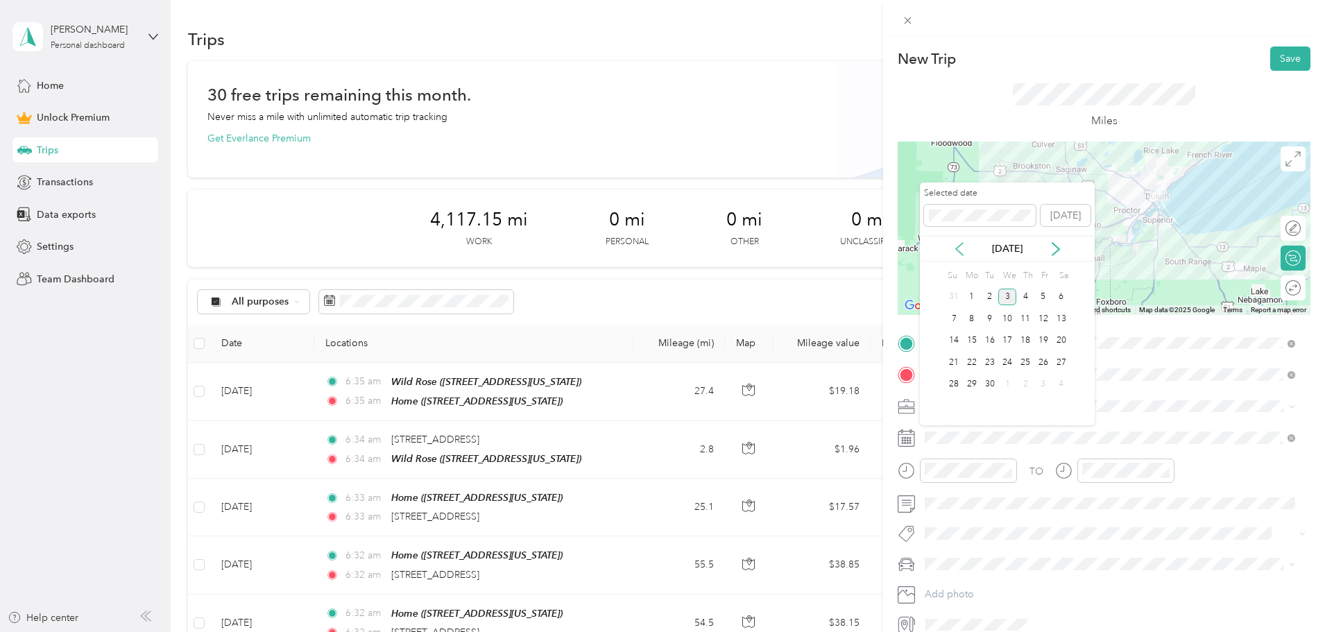
click at [955, 252] on icon at bounding box center [959, 249] width 14 height 14
click at [1040, 379] on div "29" at bounding box center [1043, 384] width 18 height 17
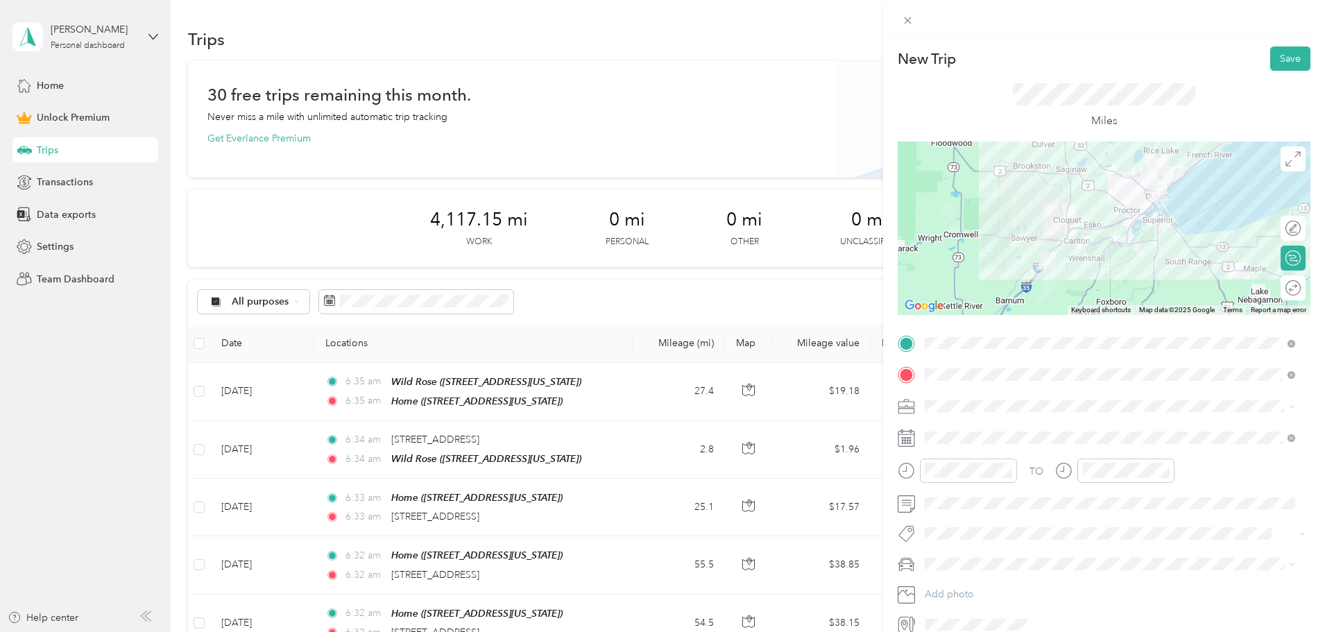
click at [1306, 384] on form "New Trip Save This trip cannot be edited because it is either under review, app…" at bounding box center [1104, 340] width 442 height 589
click at [995, 436] on li "Work" at bounding box center [1110, 428] width 380 height 24
click at [1282, 296] on div "Round trip" at bounding box center [1292, 287] width 25 height 25
click at [1273, 289] on div at bounding box center [1279, 288] width 12 height 12
click at [1270, 48] on button "Save" at bounding box center [1290, 58] width 40 height 24
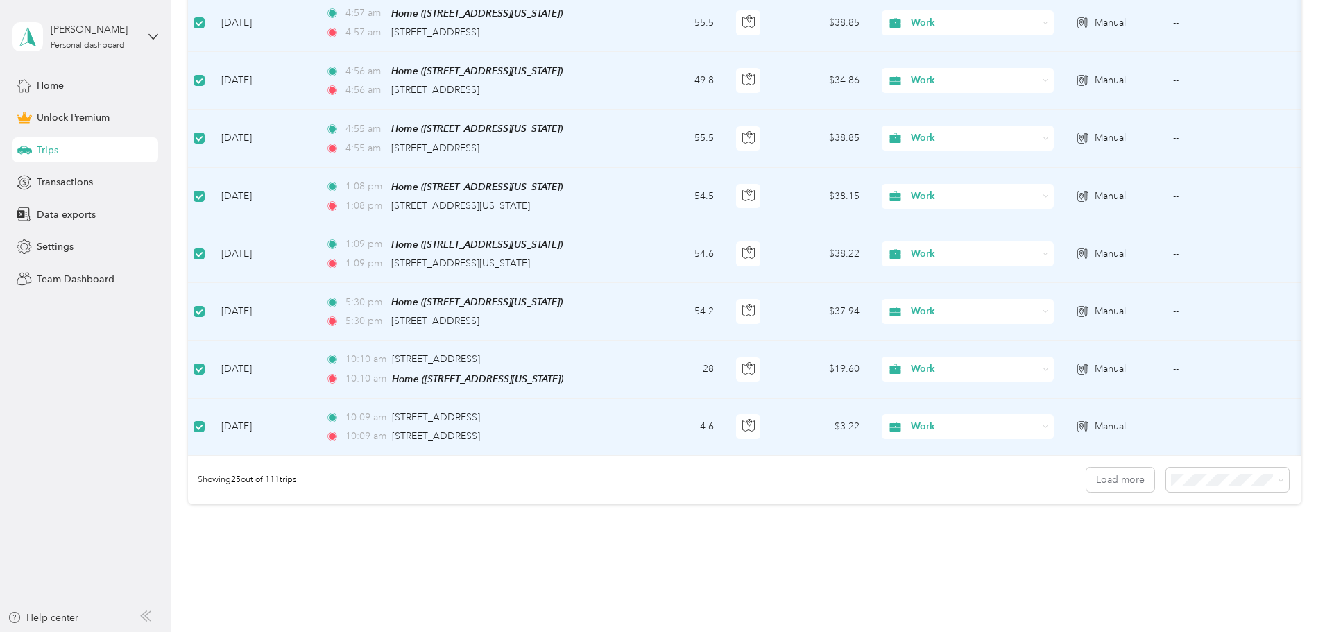
scroll to position [1406, 0]
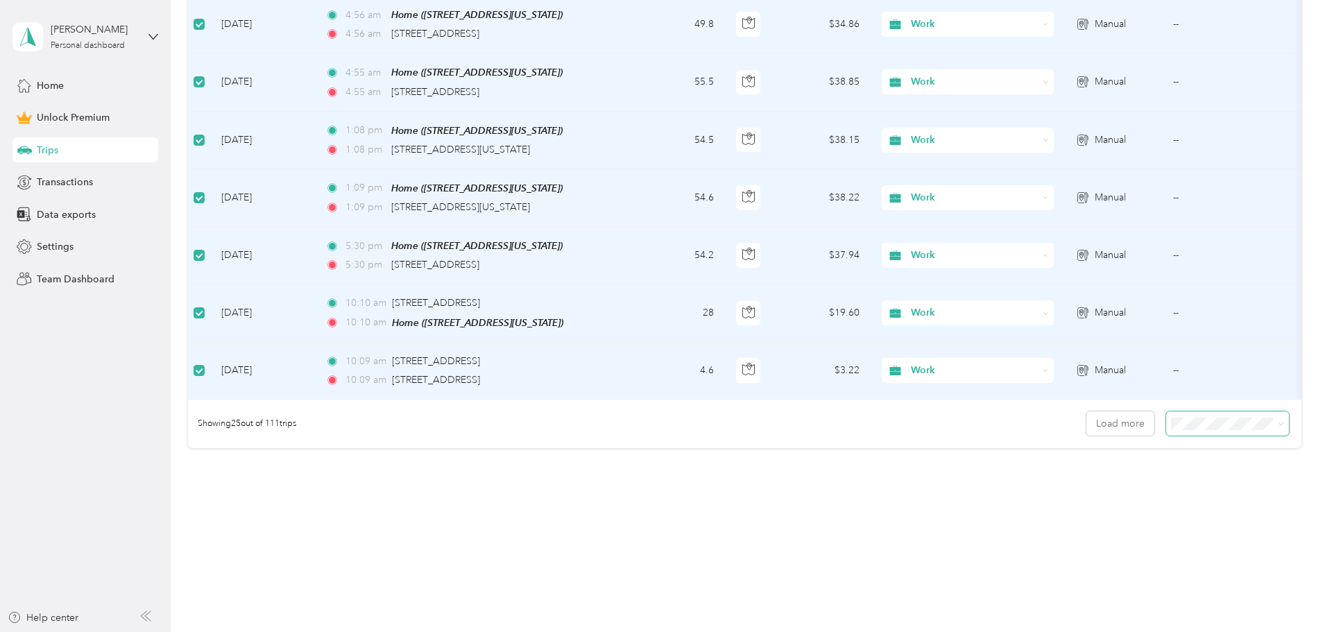
click at [1166, 427] on span at bounding box center [1227, 423] width 123 height 24
click at [1113, 496] on li "100 per load" at bounding box center [1131, 490] width 123 height 24
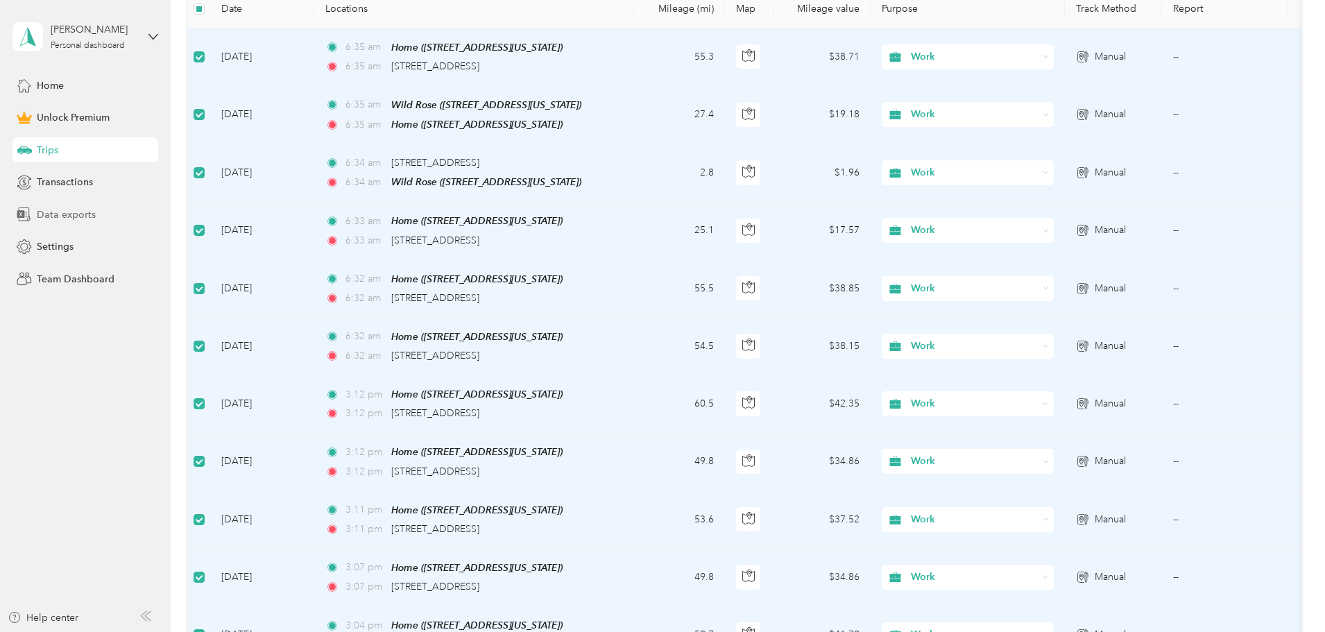
scroll to position [1406, 0]
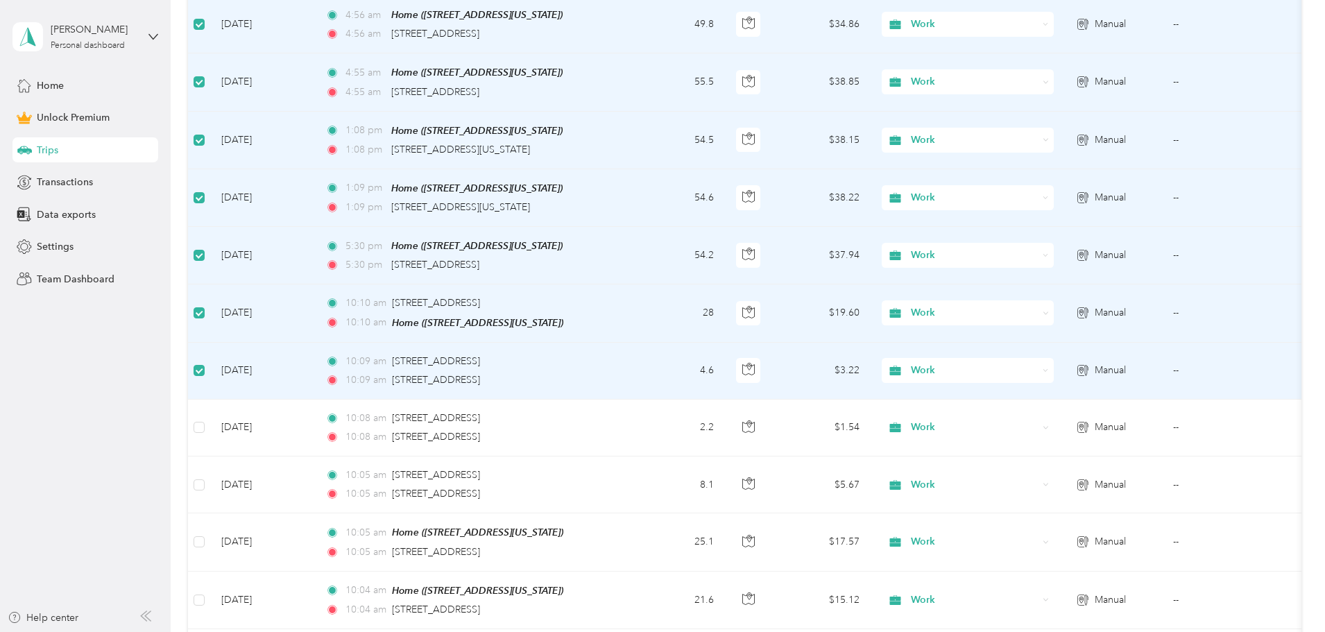
drag, startPoint x: 40, startPoint y: 212, endPoint x: 1242, endPoint y: 311, distance: 1205.4
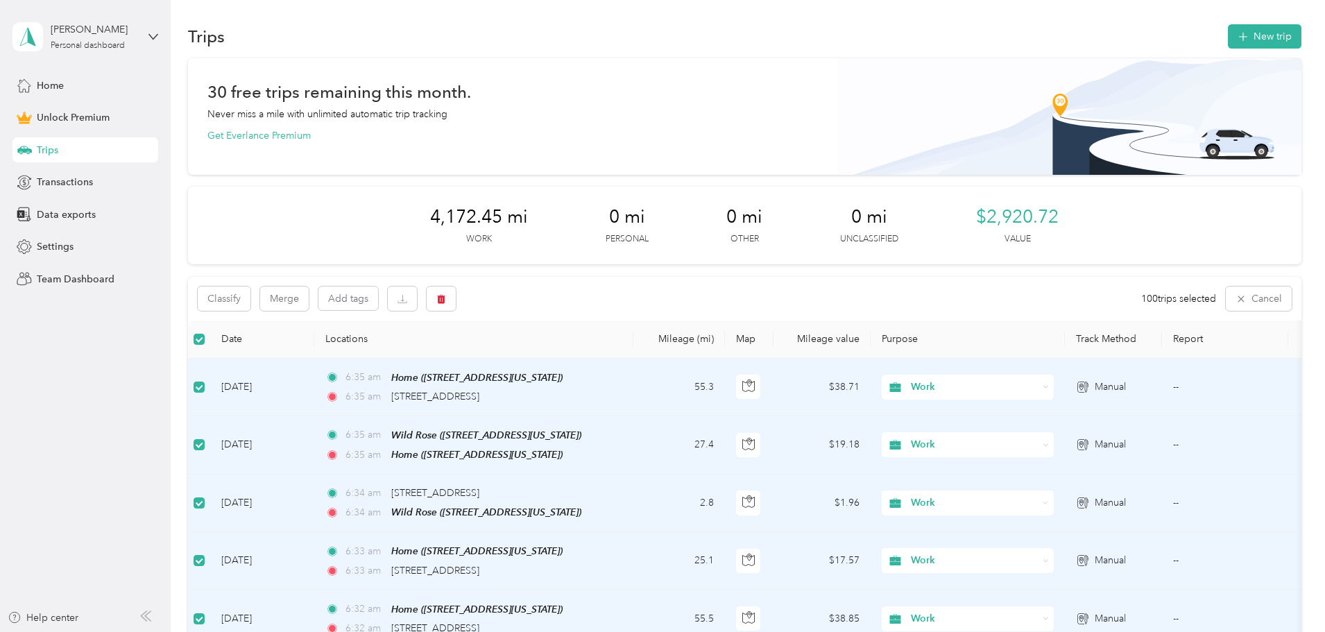
scroll to position [0, 0]
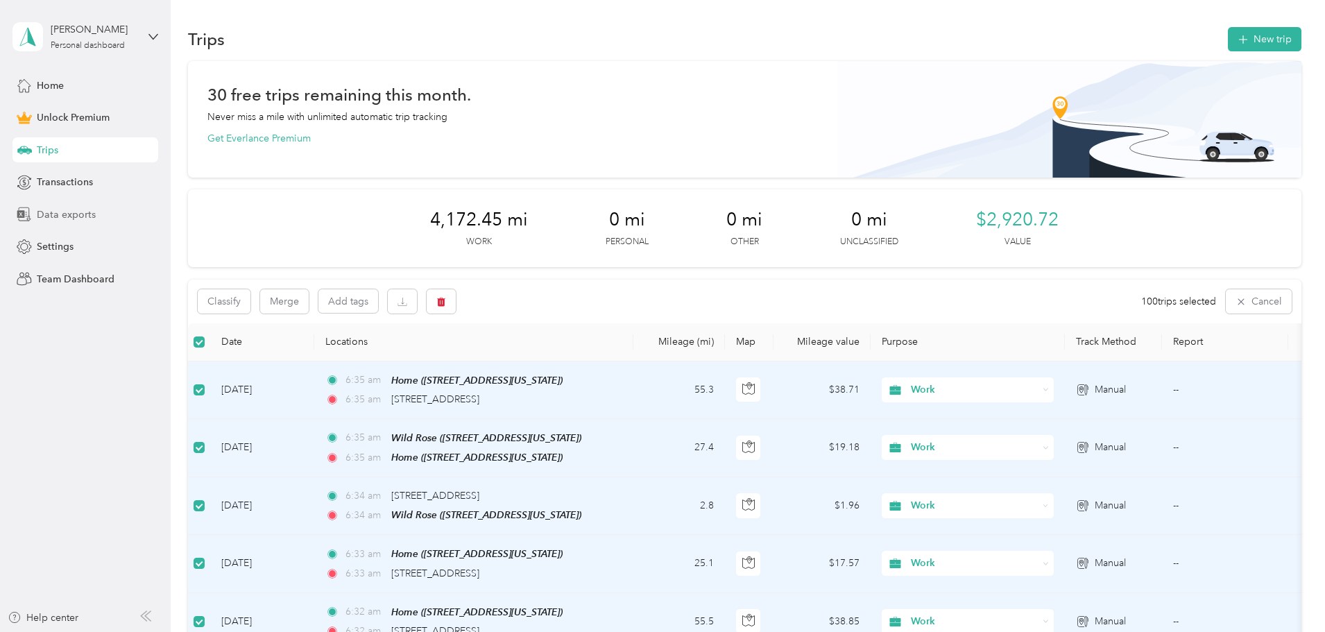
click at [67, 217] on span "Data exports" at bounding box center [66, 214] width 59 height 15
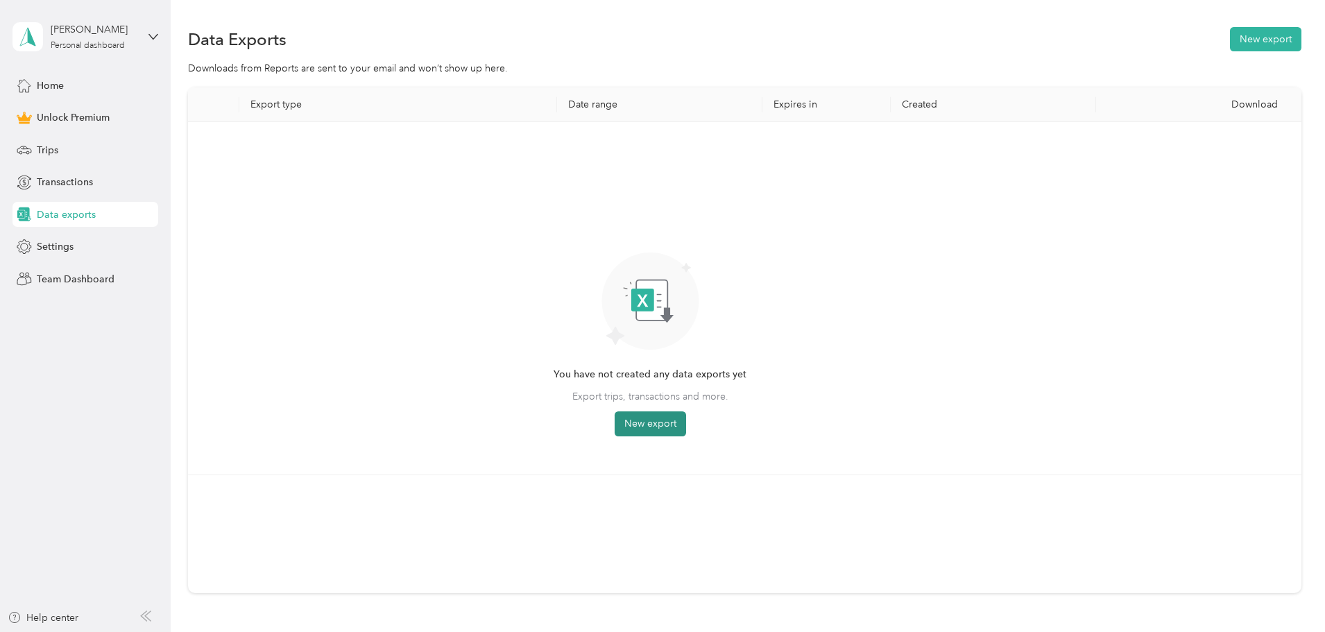
click at [686, 416] on button "New export" at bounding box center [650, 423] width 71 height 25
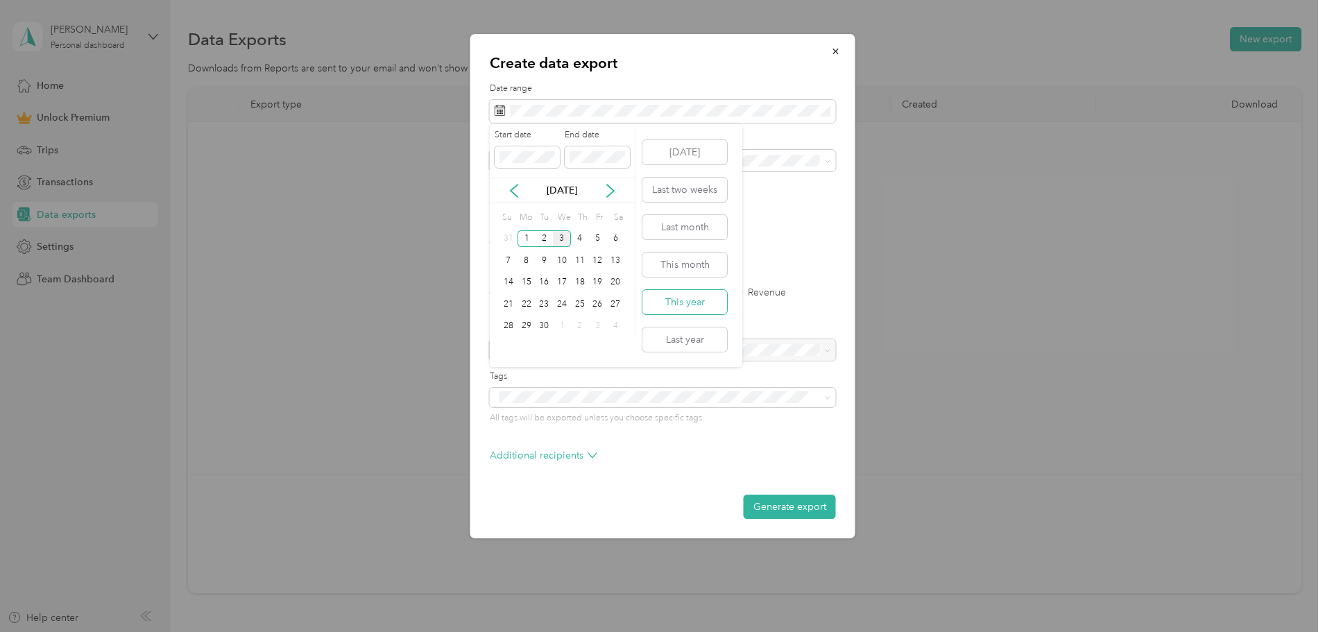
click at [682, 307] on button "This year" at bounding box center [684, 302] width 85 height 24
click at [800, 132] on form "Date range Purpose Advanced filters File format Excel CSV PDF Export type All T…" at bounding box center [663, 301] width 346 height 436
click at [516, 196] on icon at bounding box center [513, 190] width 7 height 12
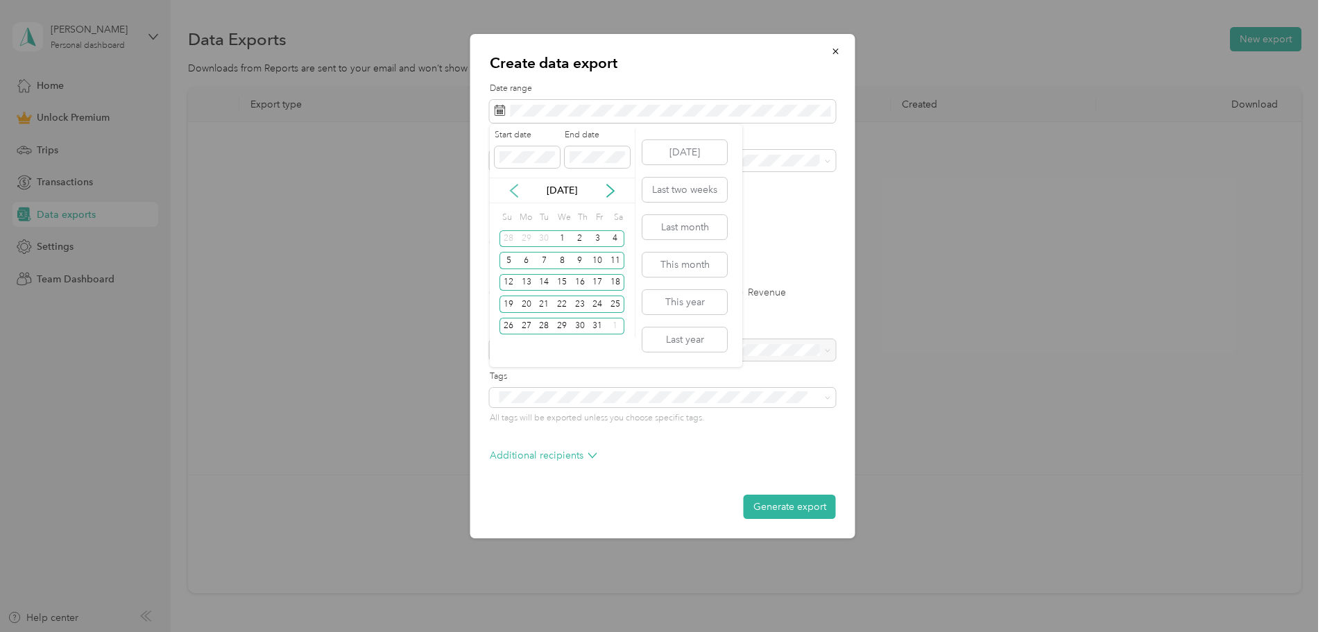
click at [516, 196] on icon at bounding box center [513, 190] width 7 height 12
click at [510, 344] on div "31" at bounding box center [508, 347] width 18 height 17
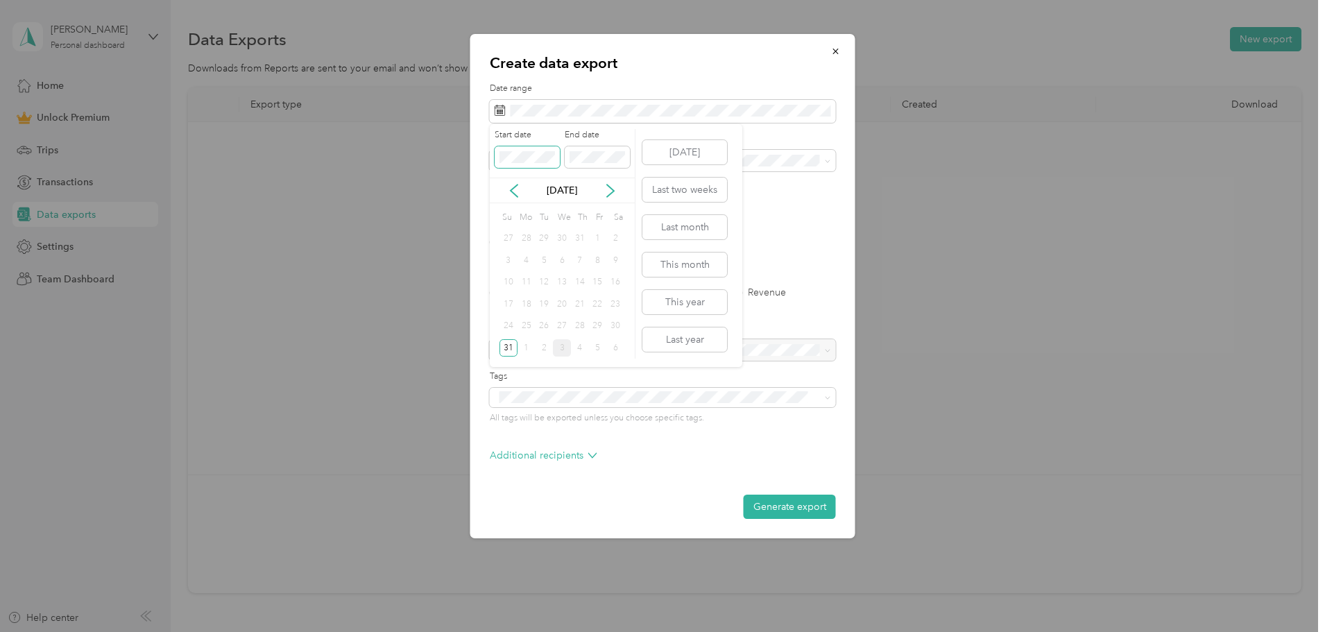
click at [513, 148] on span at bounding box center [527, 157] width 65 height 22
click at [690, 307] on button "This year" at bounding box center [684, 302] width 85 height 24
click at [594, 100] on span at bounding box center [663, 112] width 346 height 24
click at [807, 201] on p "Advanced filters" at bounding box center [663, 196] width 346 height 15
click at [626, 101] on span at bounding box center [663, 112] width 346 height 24
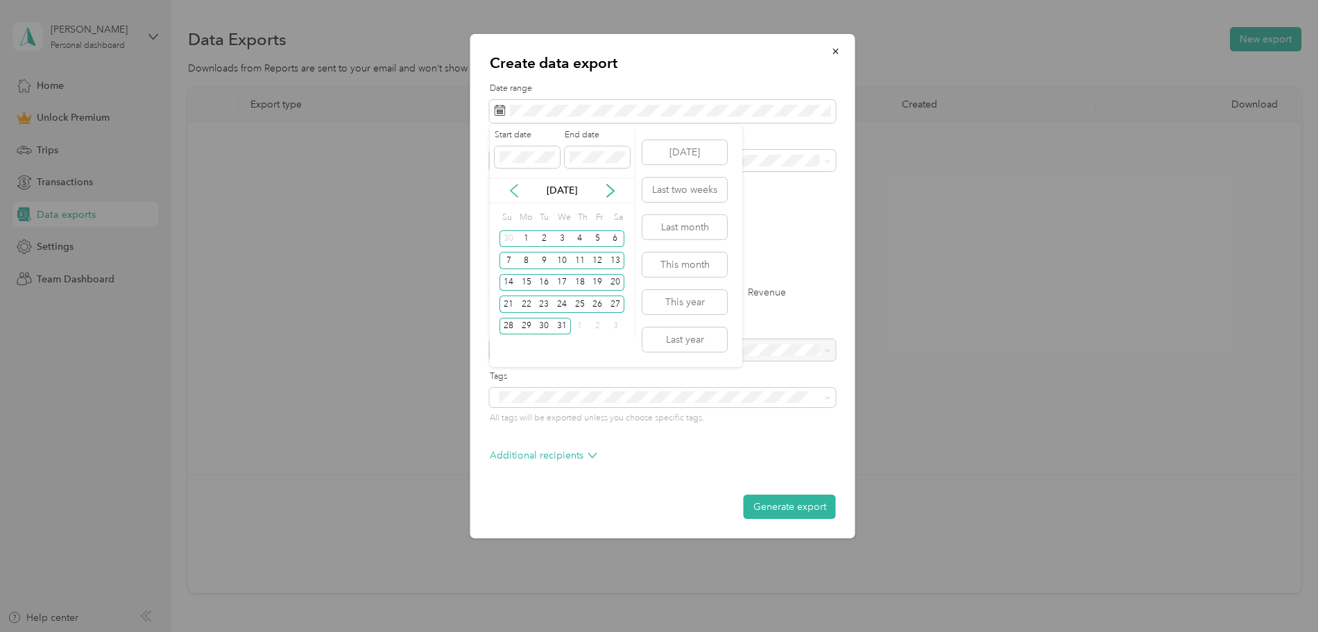
click at [517, 197] on icon at bounding box center [513, 190] width 7 height 12
click at [512, 348] on div "31" at bounding box center [508, 347] width 18 height 17
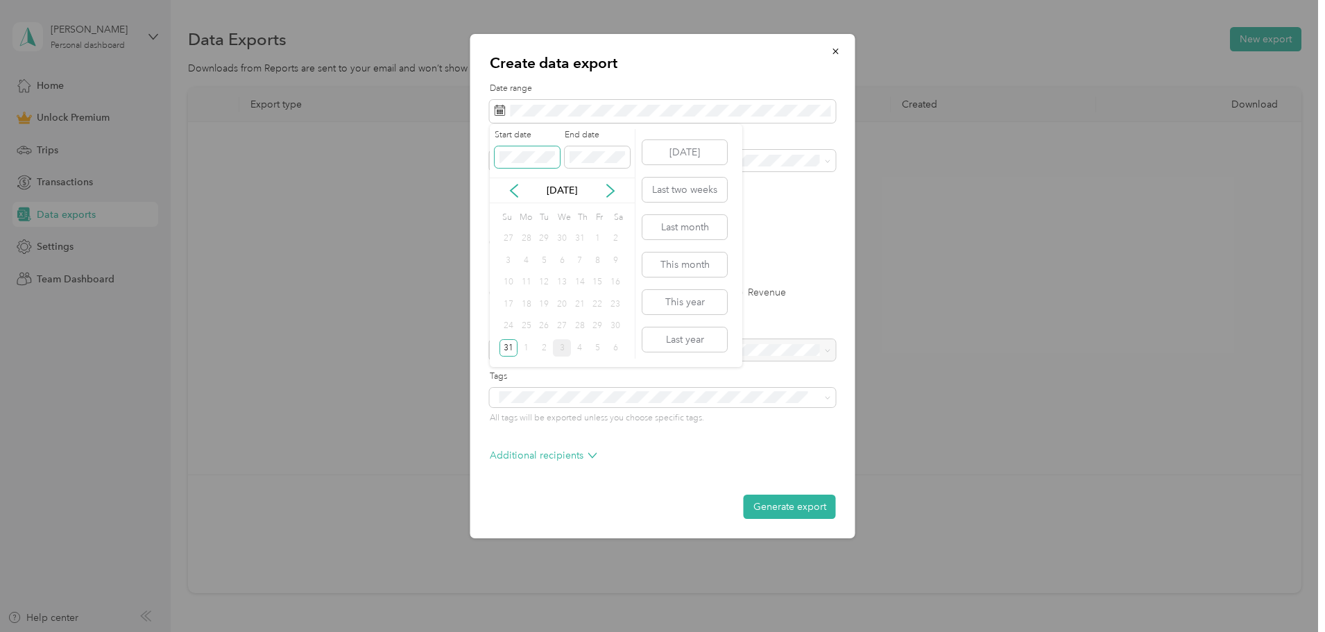
click at [528, 151] on span at bounding box center [527, 157] width 65 height 22
click at [517, 189] on icon at bounding box center [514, 191] width 14 height 14
click at [698, 297] on button "This year" at bounding box center [684, 302] width 85 height 24
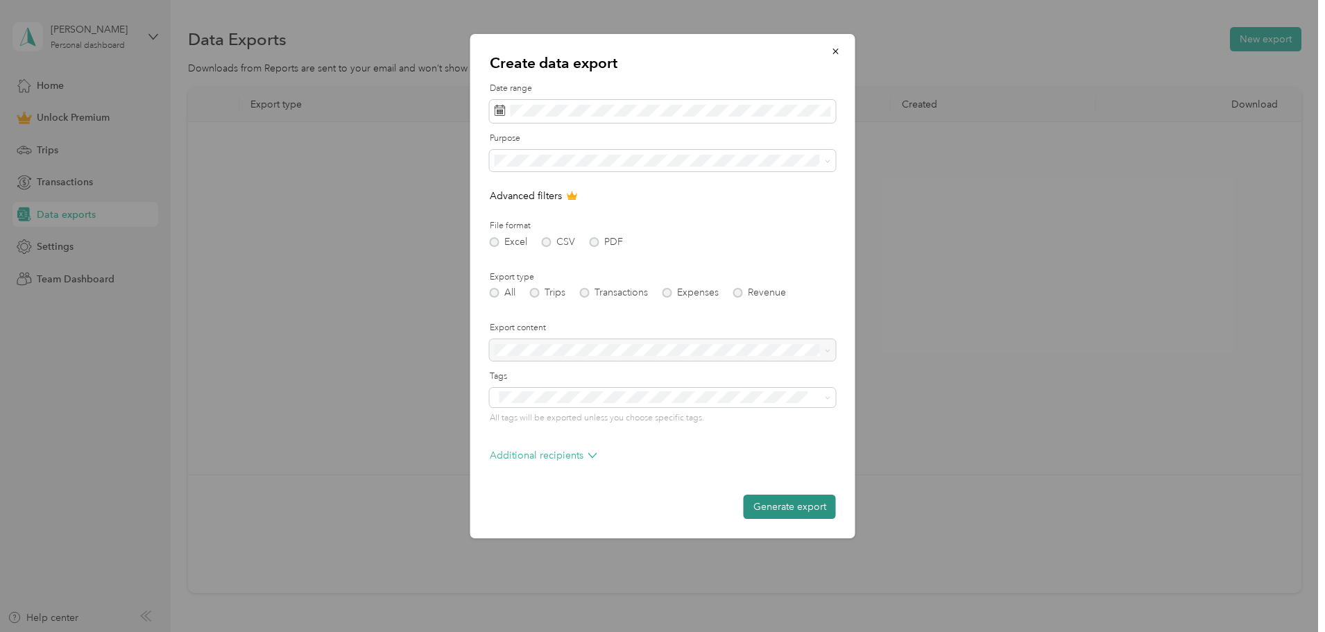
click at [791, 506] on button "Generate export" at bounding box center [790, 507] width 92 height 24
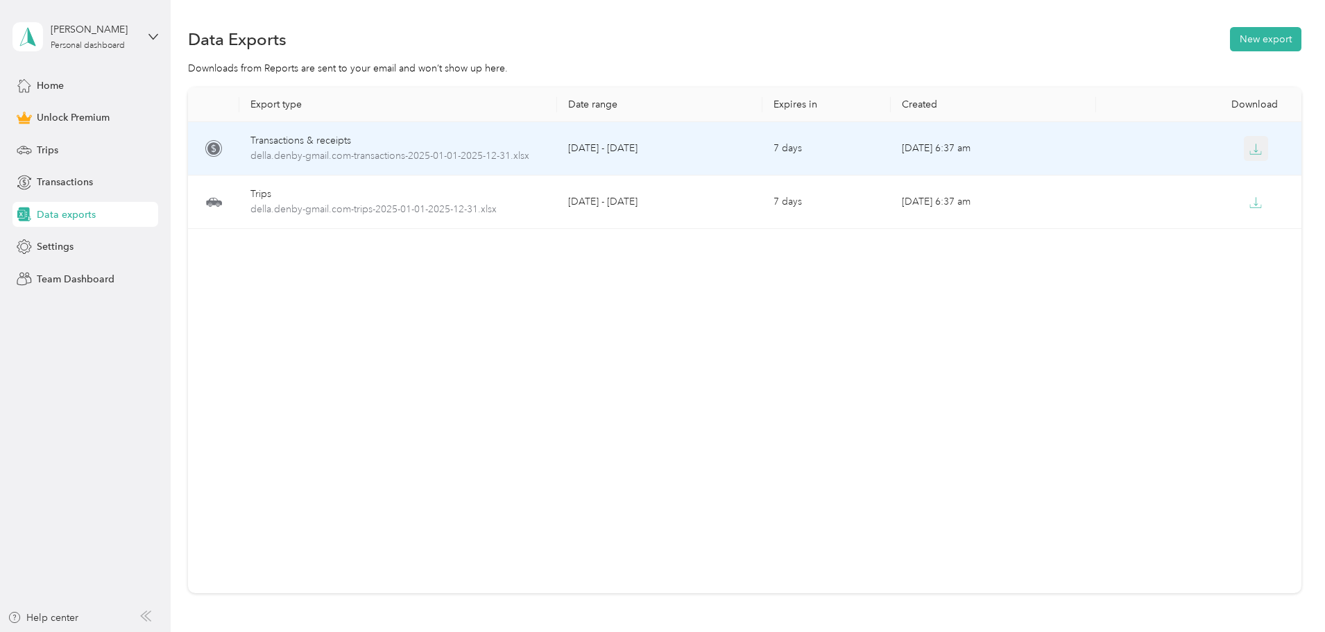
click at [1249, 146] on icon "button" at bounding box center [1255, 149] width 12 height 12
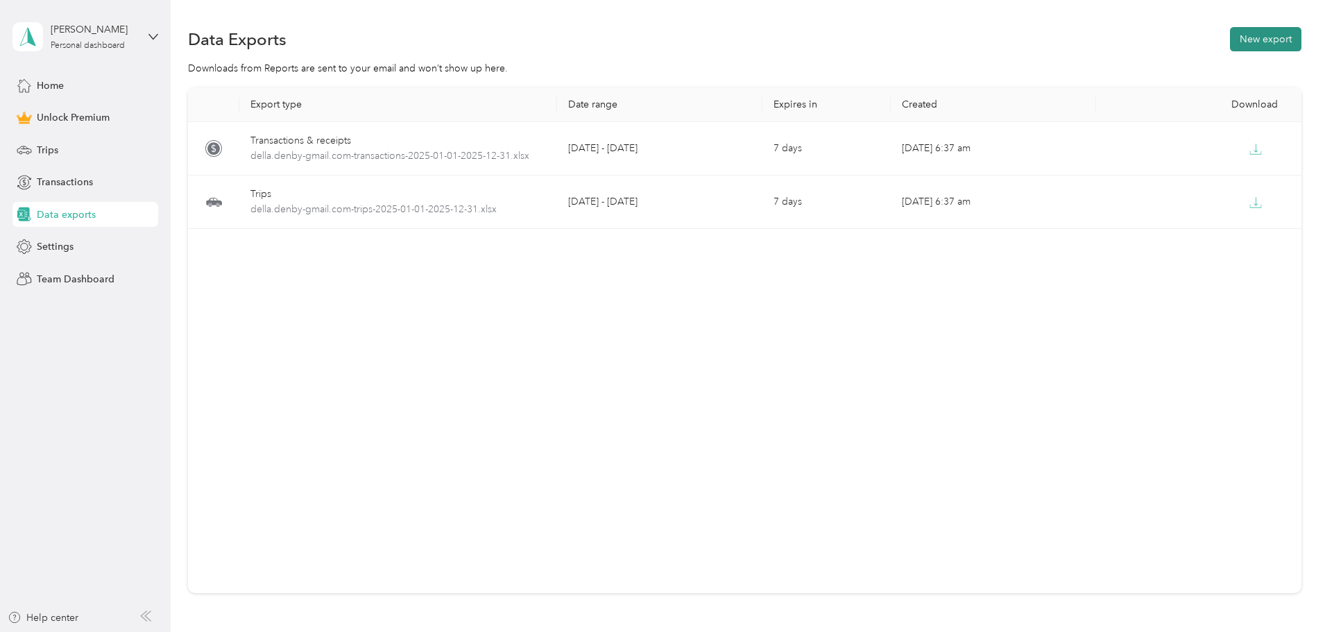
click at [1230, 41] on button "New export" at bounding box center [1265, 39] width 71 height 24
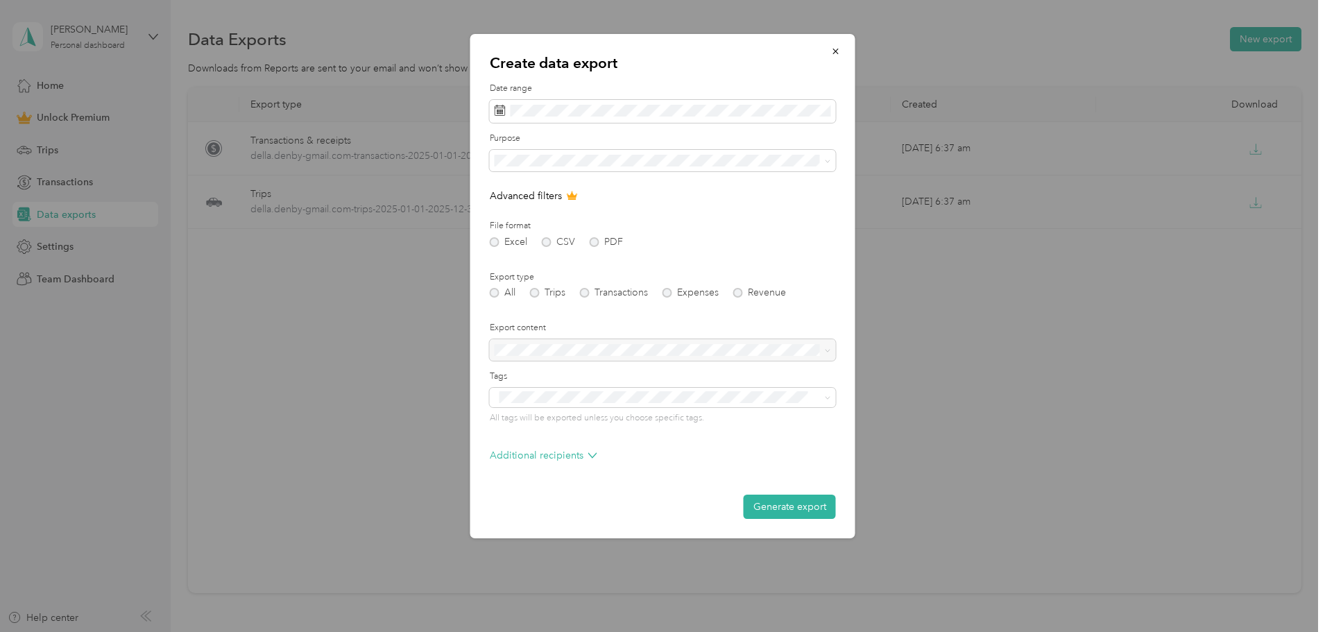
click at [541, 296] on div "All Trips Transactions Expenses Revenue" at bounding box center [663, 293] width 346 height 10
click at [539, 289] on div "Export type All Trips Transactions Expenses Revenue" at bounding box center [663, 284] width 346 height 27
click at [535, 292] on div "All Trips Transactions Expenses Revenue" at bounding box center [663, 293] width 346 height 10
click at [692, 299] on button "This year" at bounding box center [684, 302] width 85 height 24
click at [544, 294] on div "All Trips Transactions Expenses Revenue" at bounding box center [663, 293] width 346 height 10
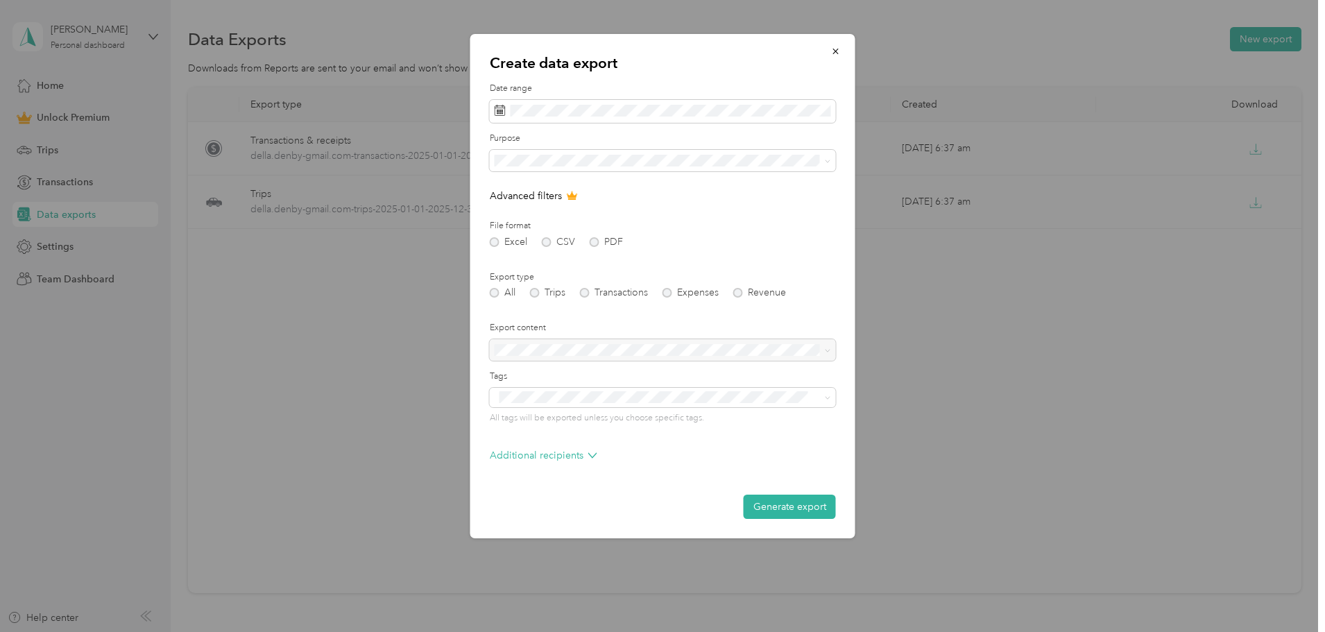
click at [536, 295] on div "All Trips Transactions Expenses Revenue" at bounding box center [663, 293] width 346 height 10
click at [535, 295] on div "All Trips Transactions Expenses Revenue" at bounding box center [663, 293] width 346 height 10
click at [535, 294] on div "All Trips Transactions Expenses Revenue" at bounding box center [663, 293] width 346 height 10
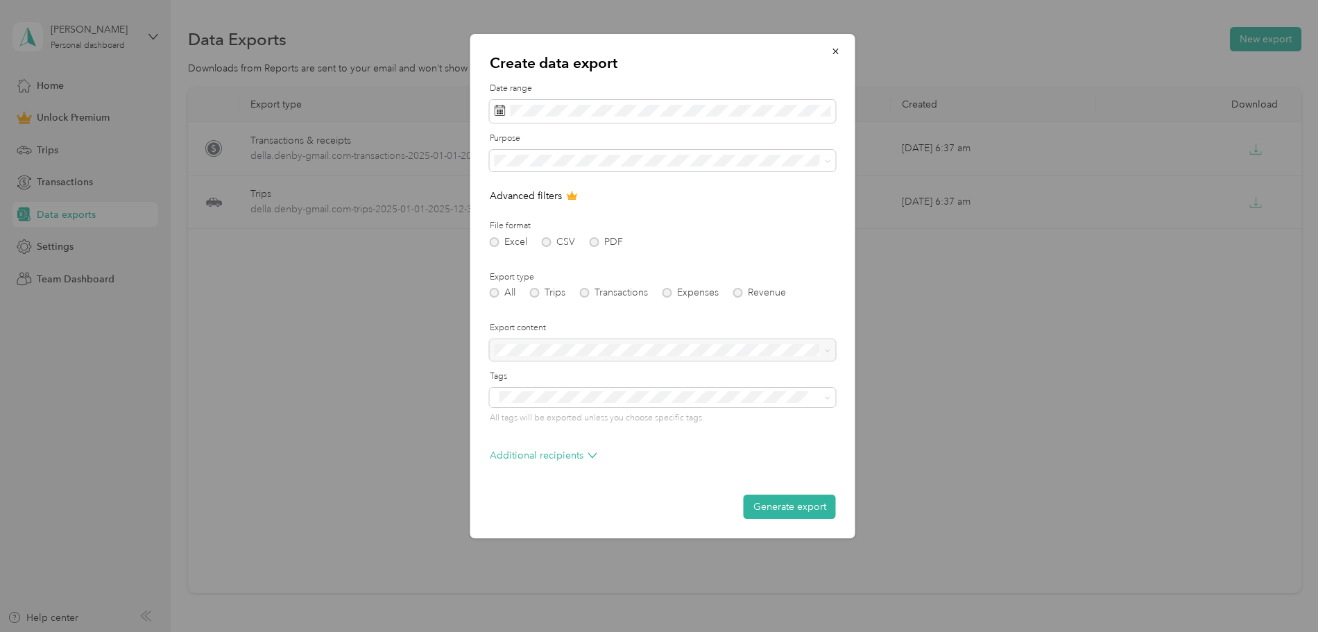
click at [535, 294] on div "All Trips Transactions Expenses Revenue" at bounding box center [663, 293] width 346 height 10
click at [536, 294] on div "All Trips Transactions Expenses Revenue" at bounding box center [663, 293] width 346 height 10
click at [589, 153] on span at bounding box center [663, 161] width 346 height 22
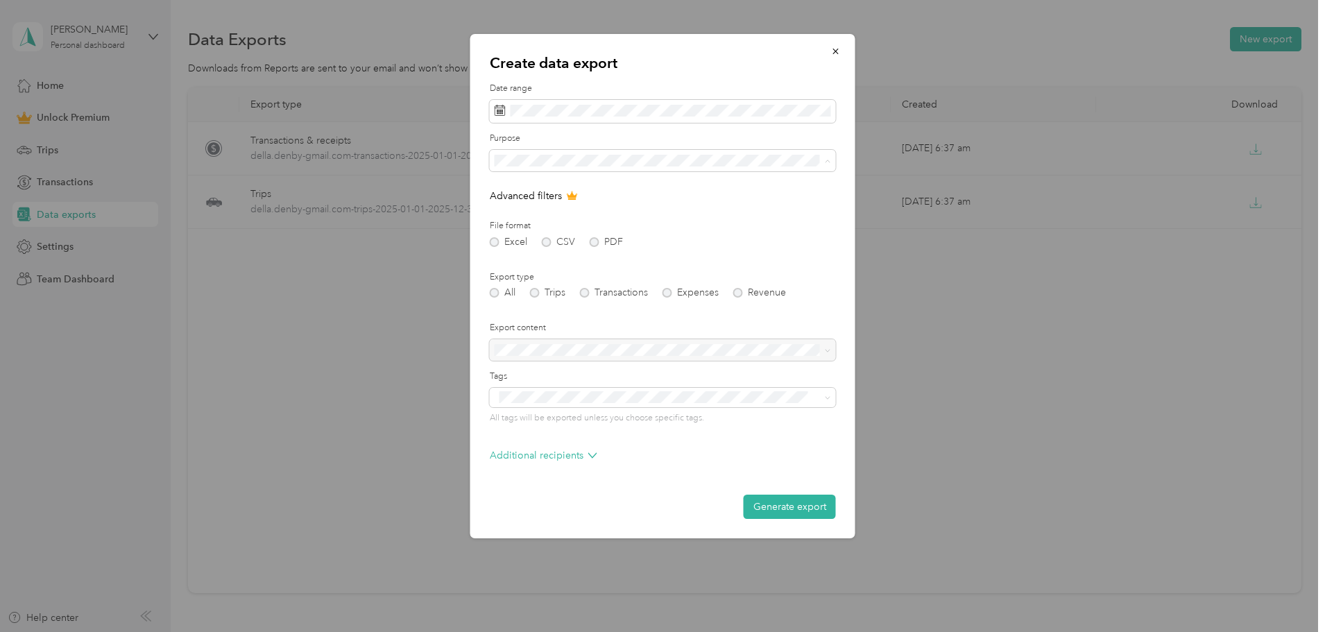
click at [564, 209] on div "Work" at bounding box center [662, 209] width 327 height 15
click at [535, 291] on div "All Trips Transactions Expenses Revenue" at bounding box center [663, 293] width 346 height 10
click at [506, 294] on div "All Trips Transactions Expenses Revenue" at bounding box center [663, 293] width 346 height 10
click at [495, 246] on div "Excel CSV PDF" at bounding box center [663, 242] width 346 height 10
click at [552, 239] on div "Excel CSV PDF" at bounding box center [663, 242] width 346 height 10
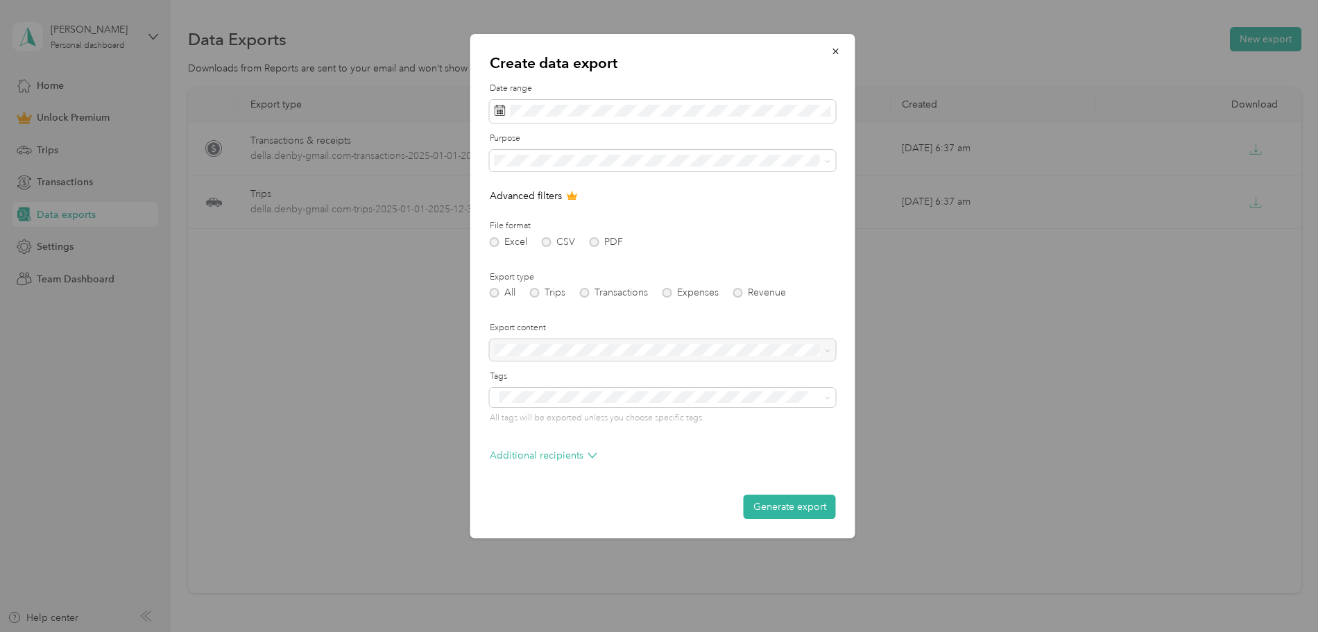
click at [563, 295] on div "All Trips Transactions Expenses Revenue" at bounding box center [663, 293] width 346 height 10
click at [510, 300] on form "Date range Purpose Advanced filters File format Excel CSV PDF Export type All T…" at bounding box center [663, 301] width 346 height 436
click at [832, 57] on button "button" at bounding box center [835, 51] width 29 height 24
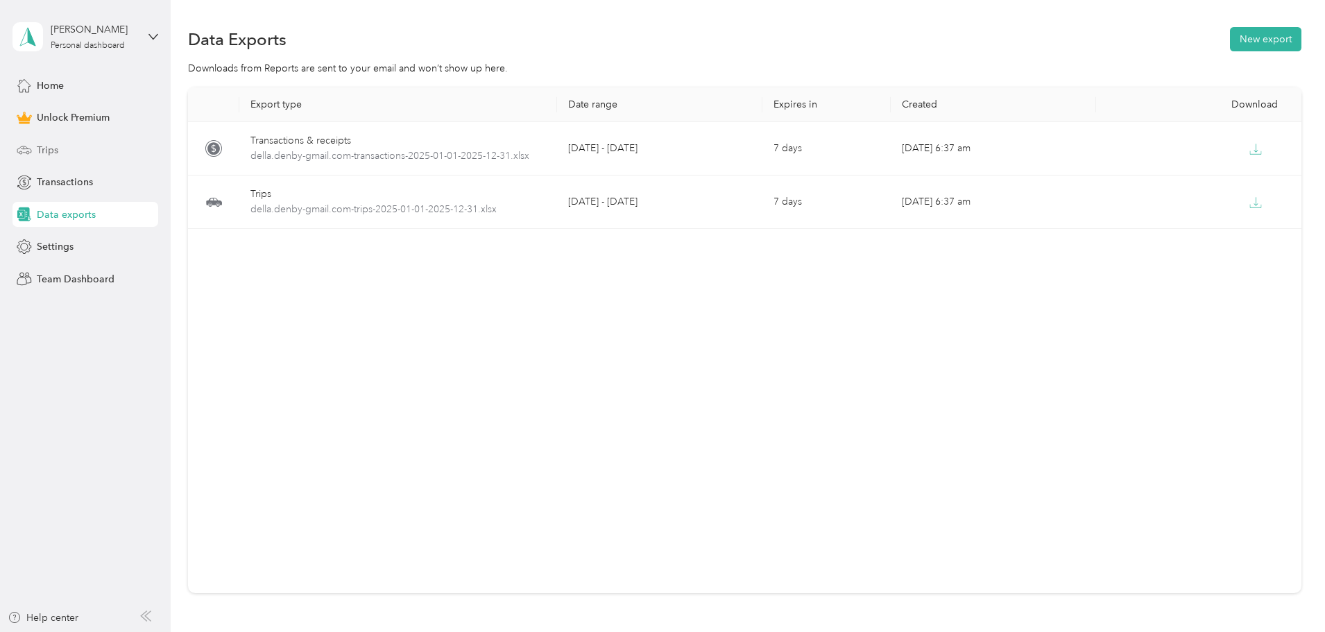
click at [51, 140] on div "Trips" at bounding box center [85, 149] width 146 height 25
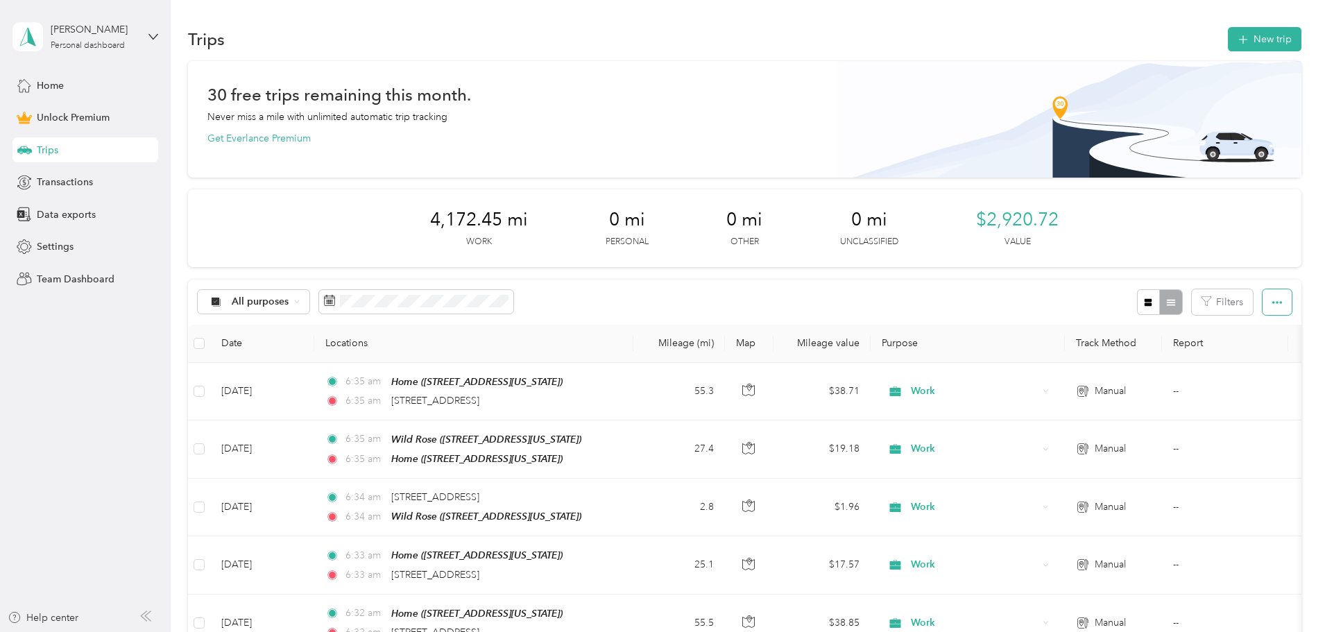
click at [1262, 293] on button "button" at bounding box center [1276, 302] width 29 height 26
click at [1186, 329] on li "Select all" at bounding box center [1166, 328] width 58 height 24
click at [1169, 331] on span "Select all" at bounding box center [1166, 329] width 38 height 12
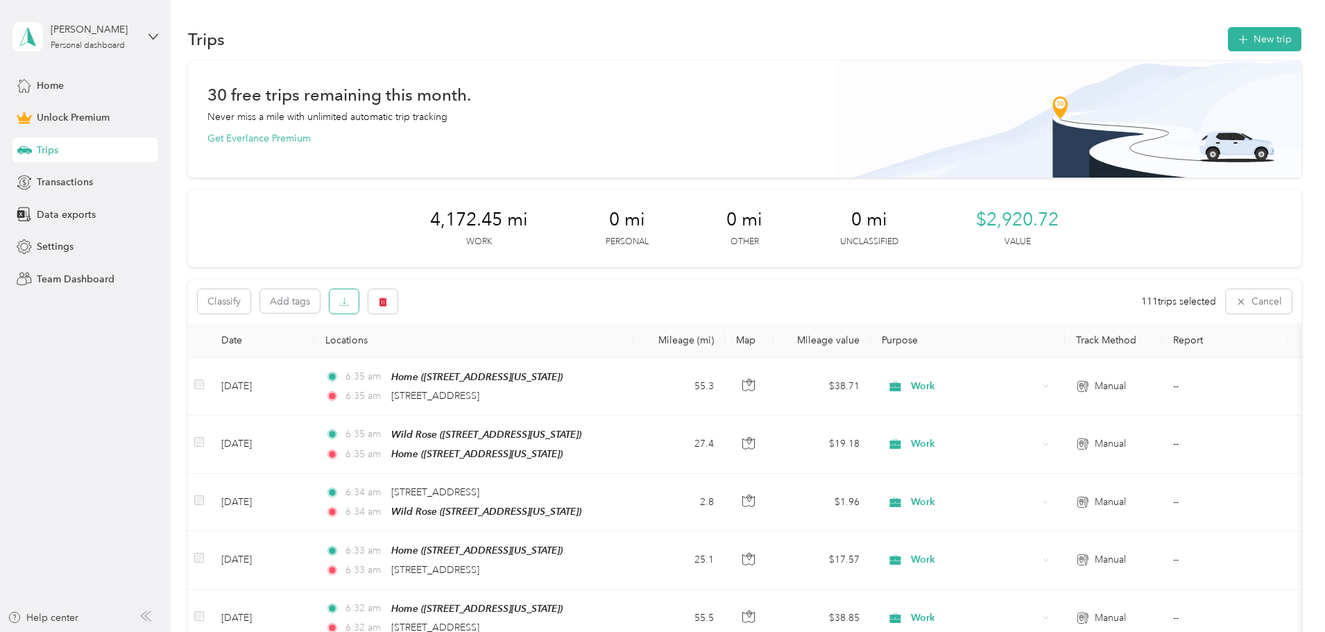
click at [359, 311] on button "button" at bounding box center [343, 301] width 29 height 24
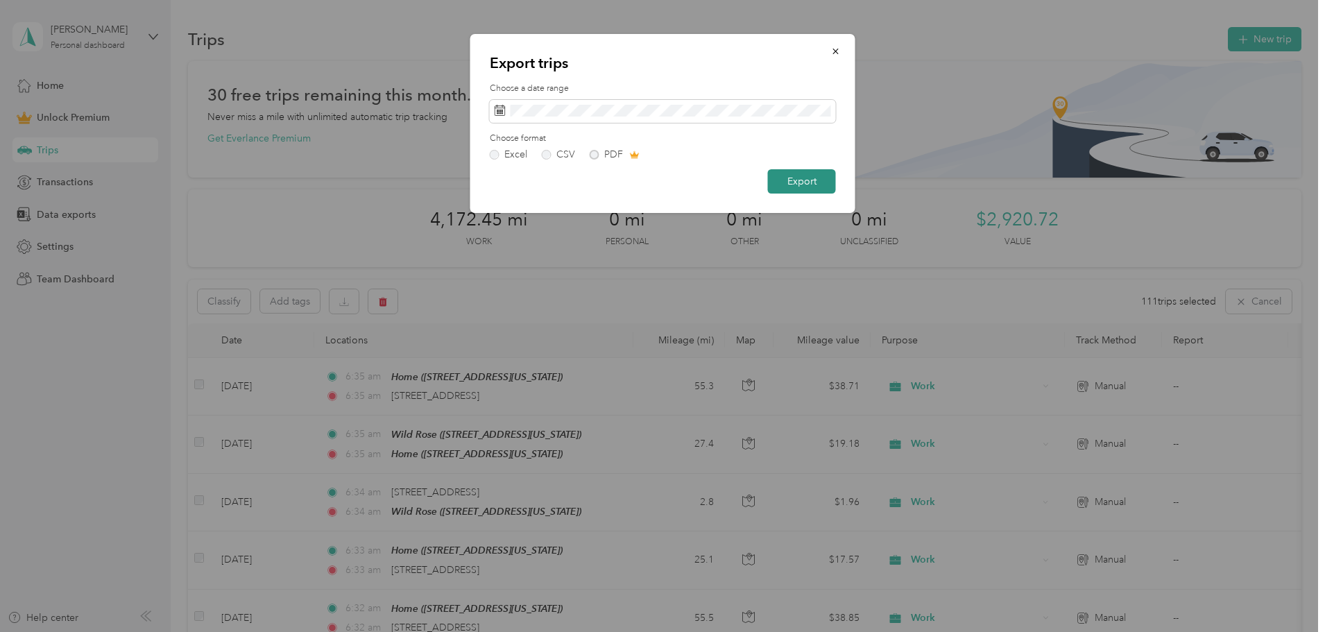
click at [789, 178] on button "Export" at bounding box center [802, 181] width 68 height 24
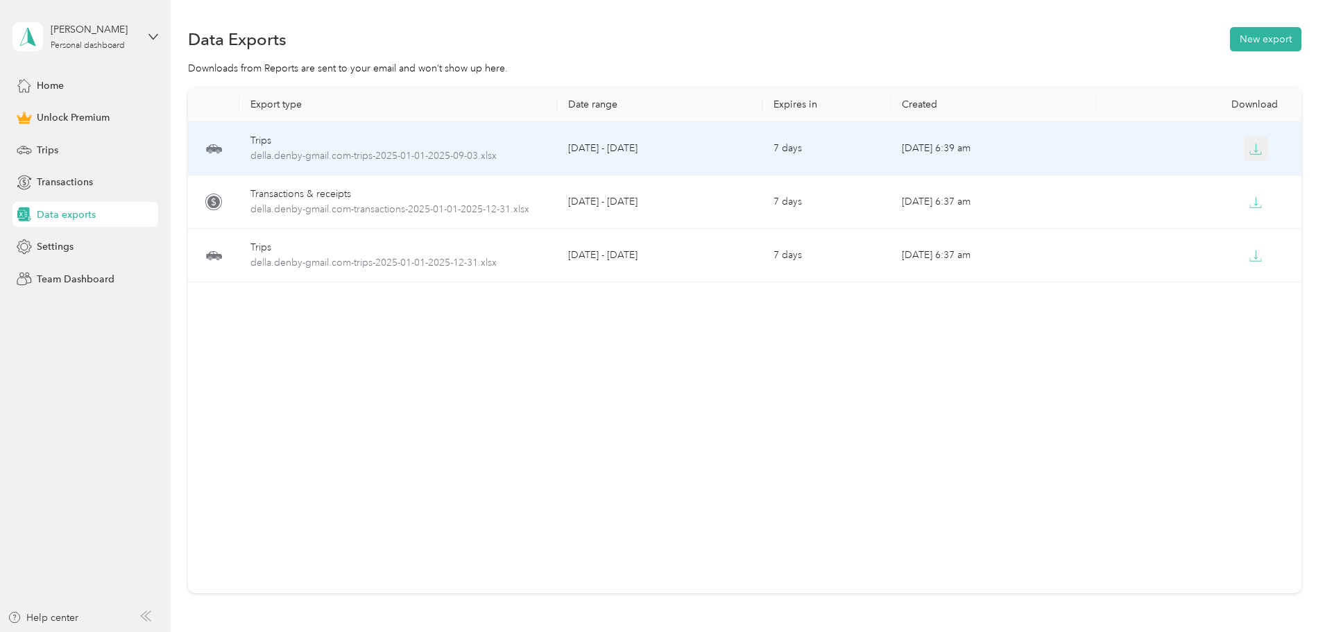
click at [1249, 150] on icon "button" at bounding box center [1255, 149] width 12 height 12
